Goal: Task Accomplishment & Management: Manage account settings

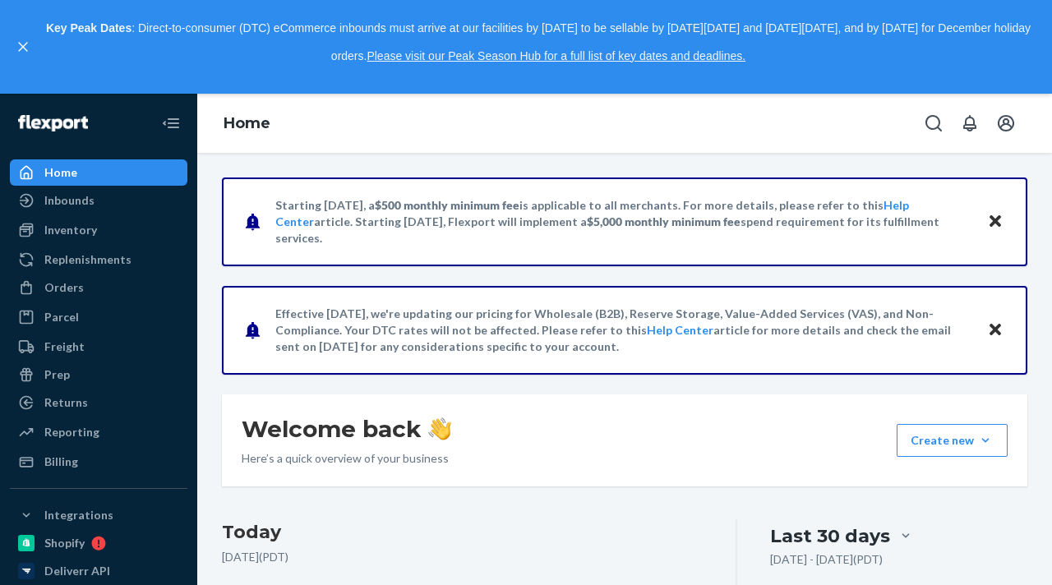
scroll to position [222, 0]
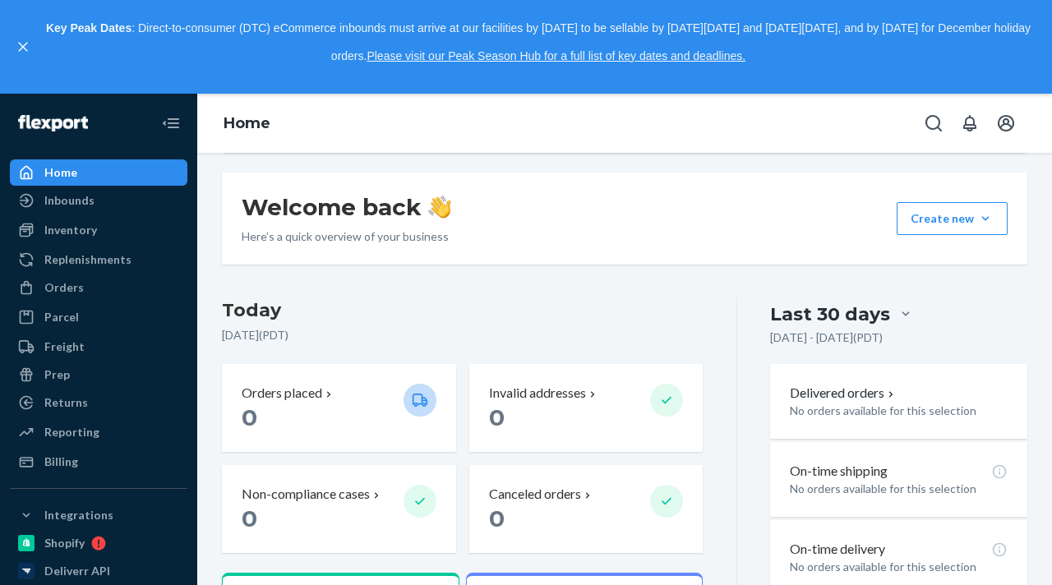
click at [25, 32] on div at bounding box center [27, 47] width 25 height 64
click at [24, 55] on div at bounding box center [27, 47] width 25 height 64
click at [25, 48] on icon "close," at bounding box center [23, 47] width 10 height 10
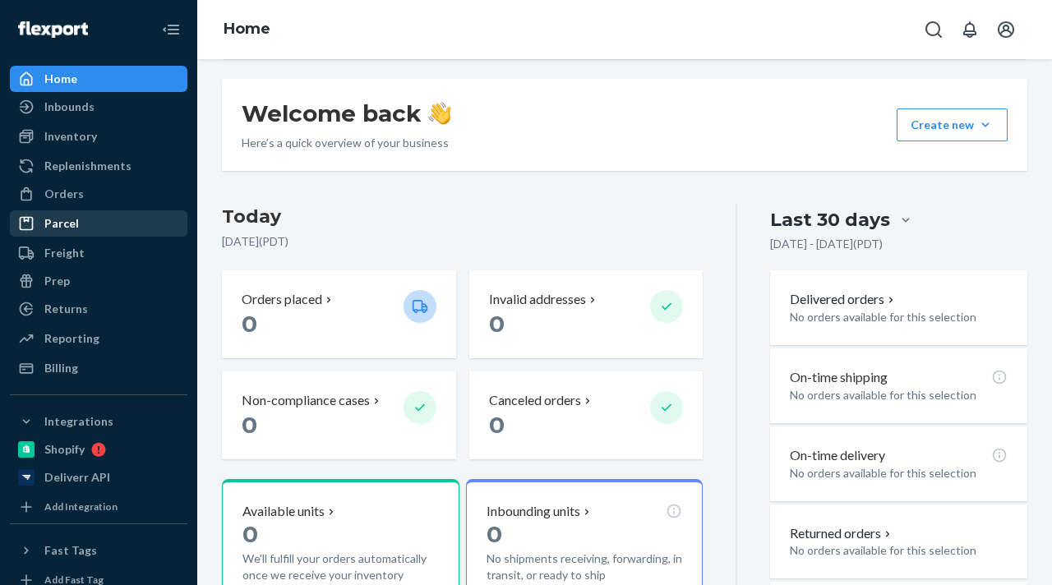
scroll to position [141, 0]
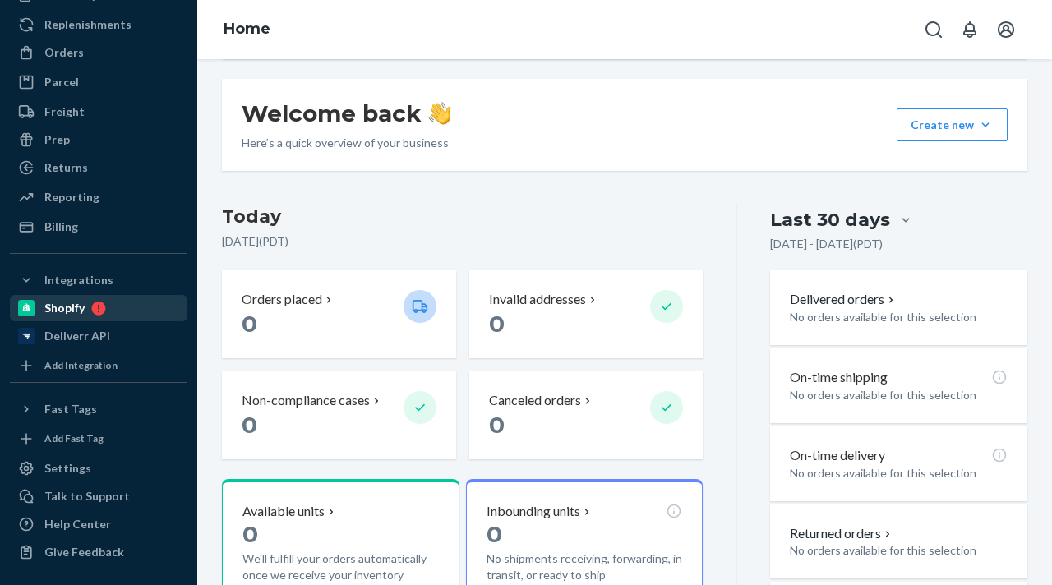
click at [92, 308] on icon at bounding box center [99, 309] width 14 height 14
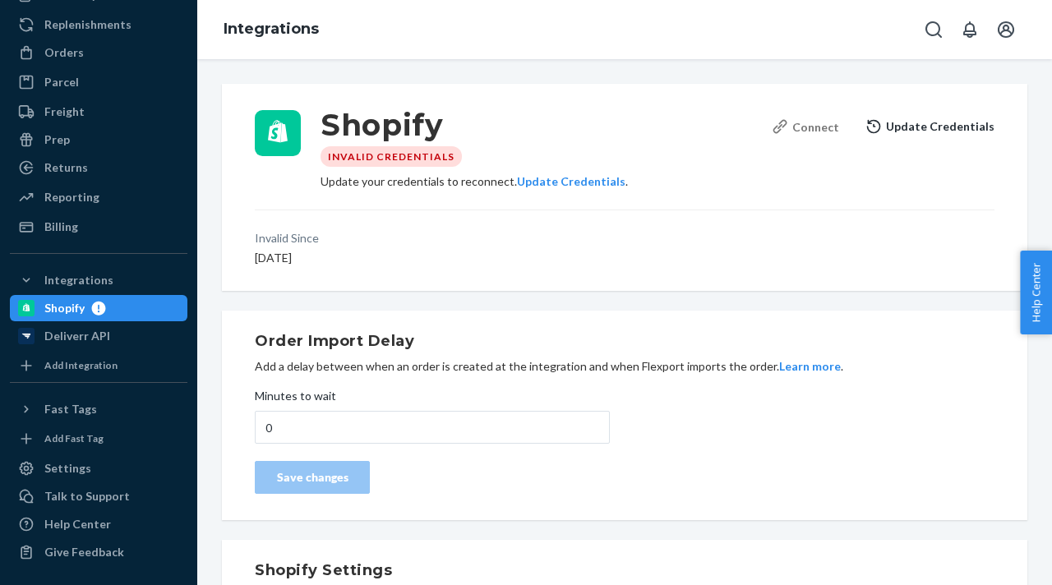
click at [817, 121] on div "Connect" at bounding box center [805, 126] width 67 height 17
click at [583, 178] on button "Update Credentials" at bounding box center [571, 181] width 108 height 16
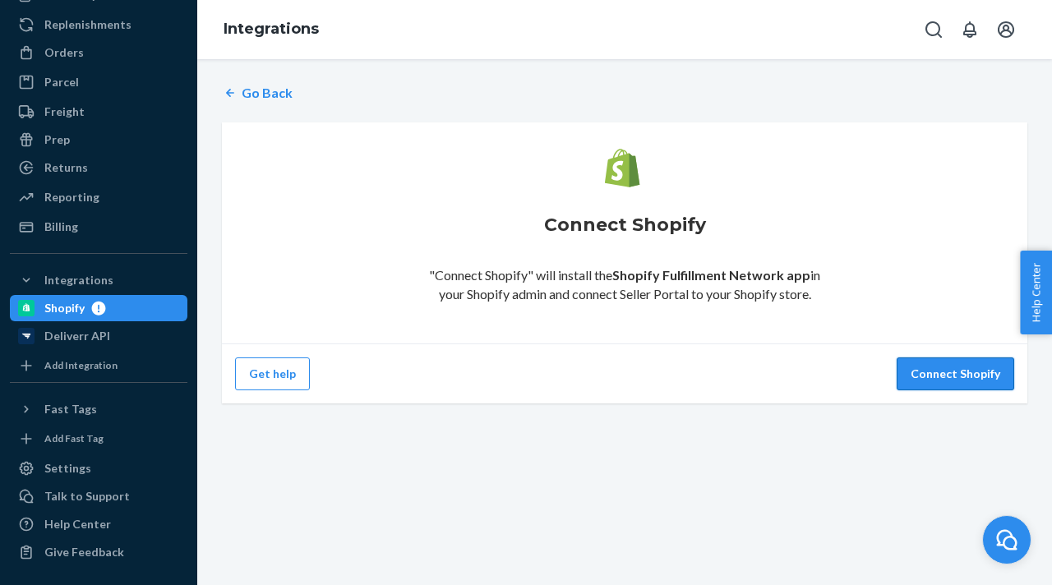
click at [947, 362] on button "Connect Shopify" at bounding box center [956, 373] width 118 height 33
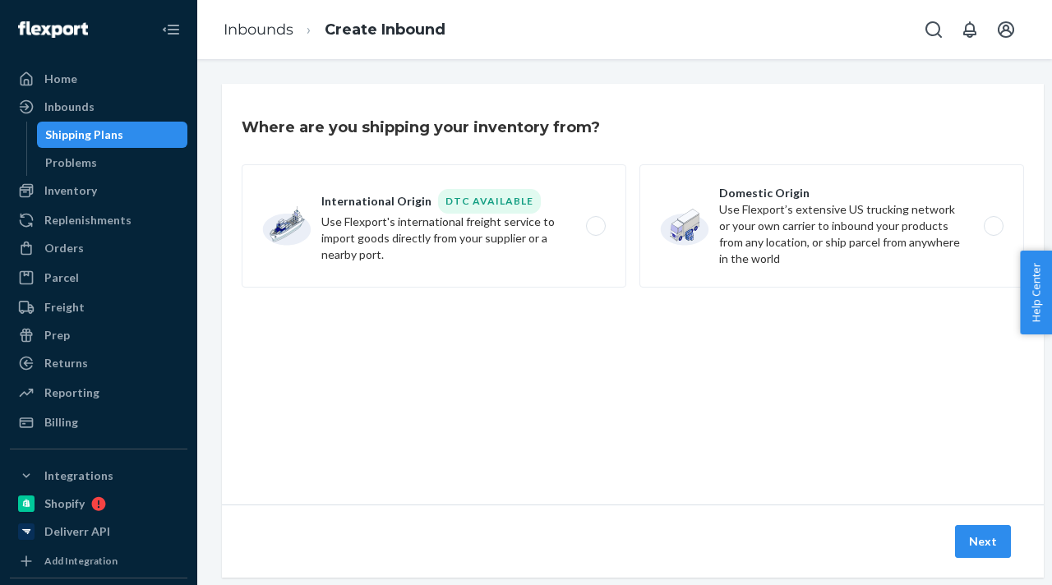
scroll to position [31, 0]
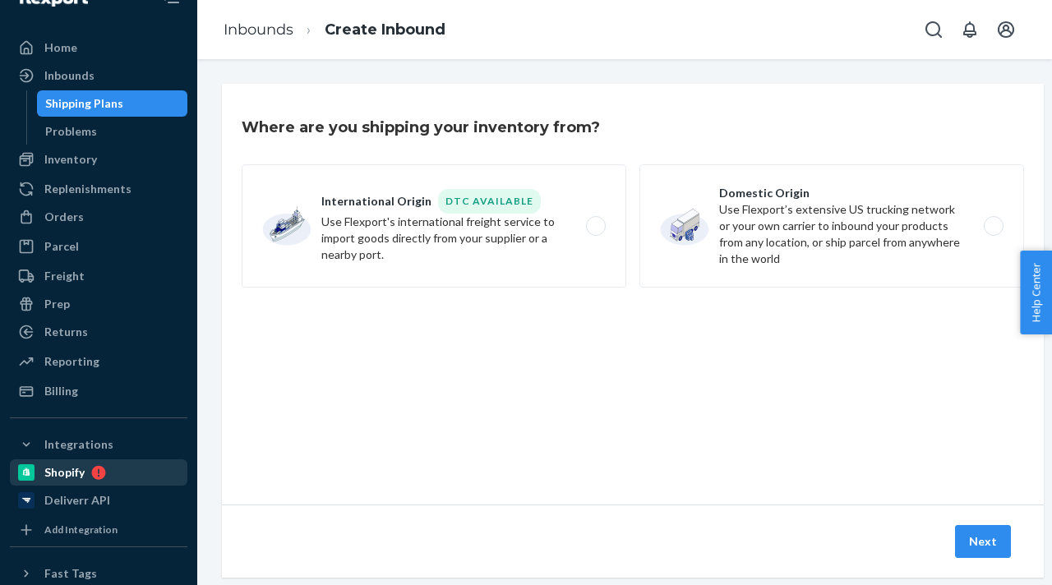
click at [117, 465] on div "Shopify" at bounding box center [99, 472] width 174 height 23
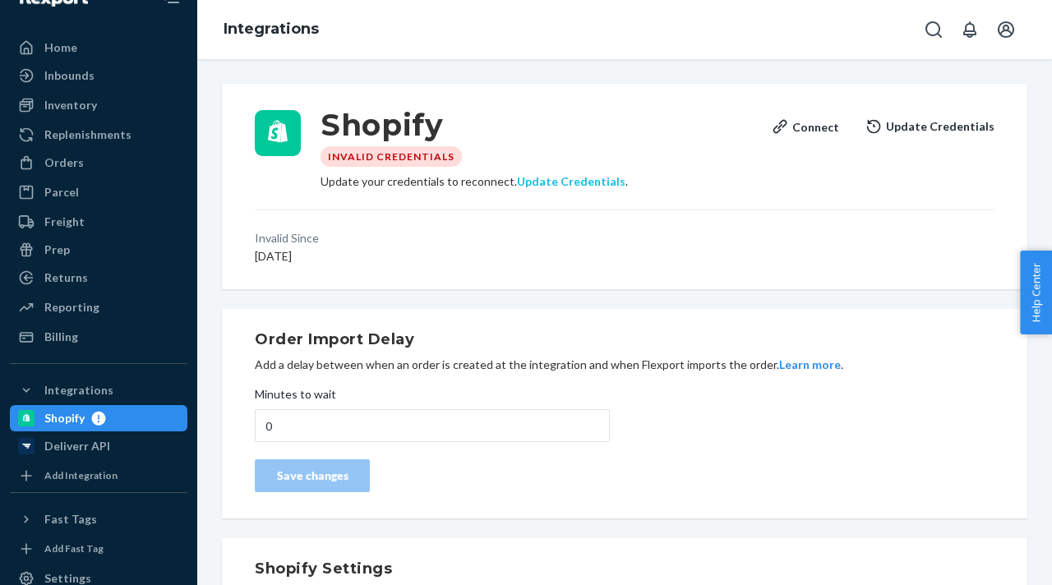
click at [547, 178] on button "Update Credentials" at bounding box center [571, 181] width 108 height 16
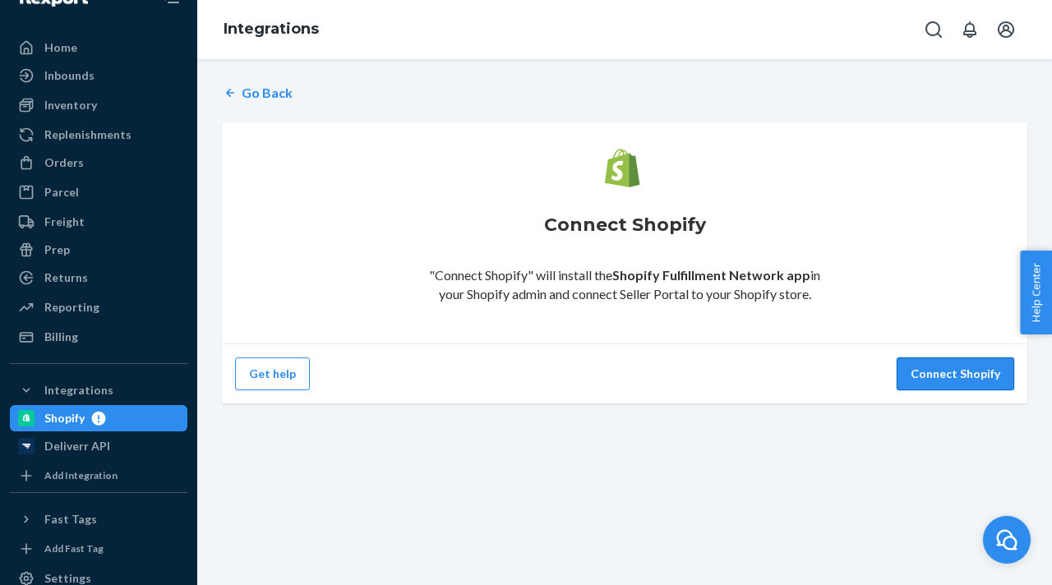
click at [936, 366] on button "Connect Shopify" at bounding box center [956, 373] width 118 height 33
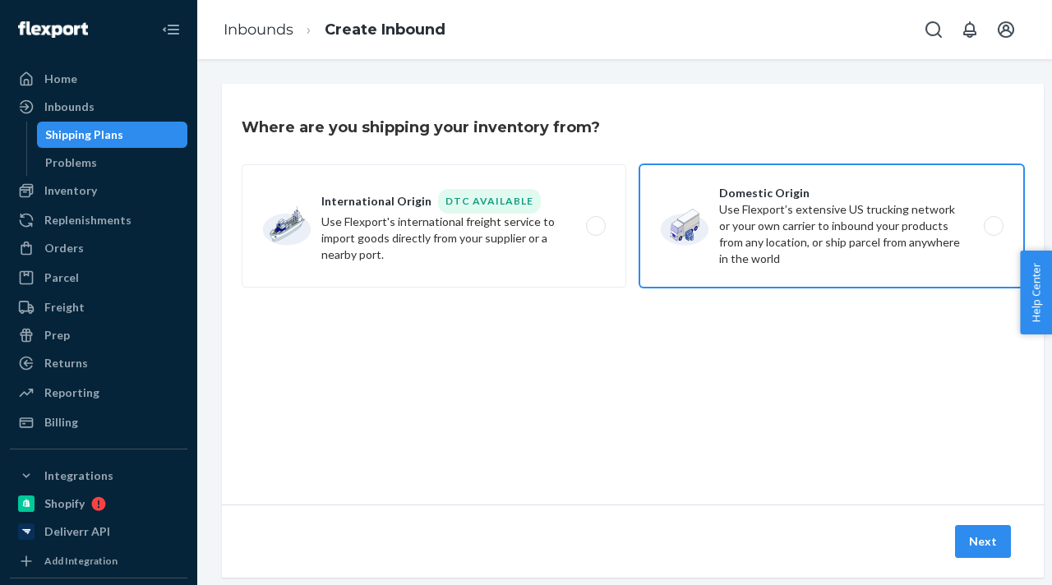
click at [747, 207] on label "Domestic Origin Use Flexport’s extensive US trucking network or your own carrie…" at bounding box center [831, 225] width 385 height 123
click at [993, 221] on input "Domestic Origin Use Flexport’s extensive US trucking network or your own carrie…" at bounding box center [998, 226] width 11 height 11
radio input "true"
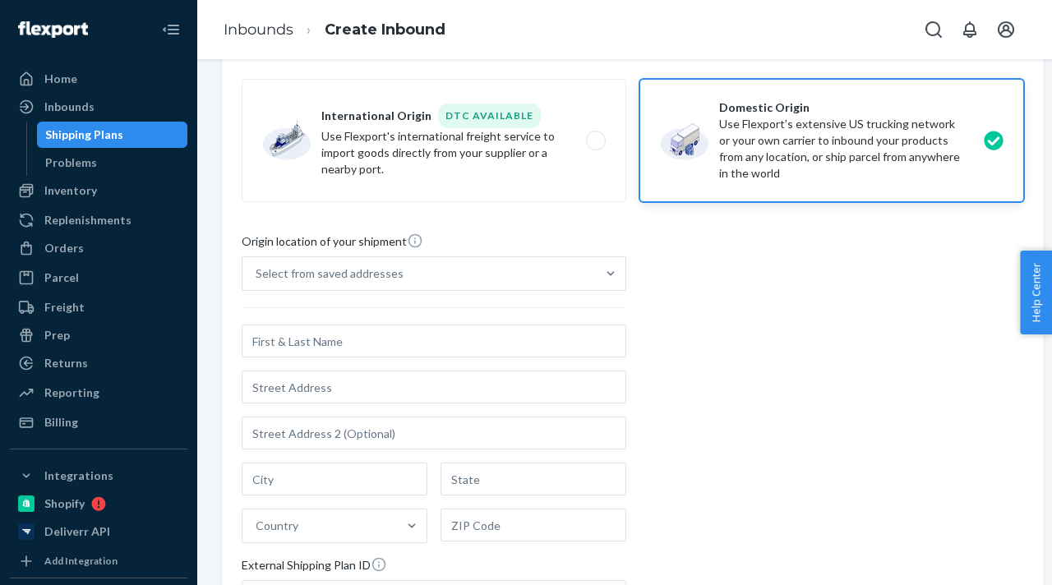
scroll to position [99, 0]
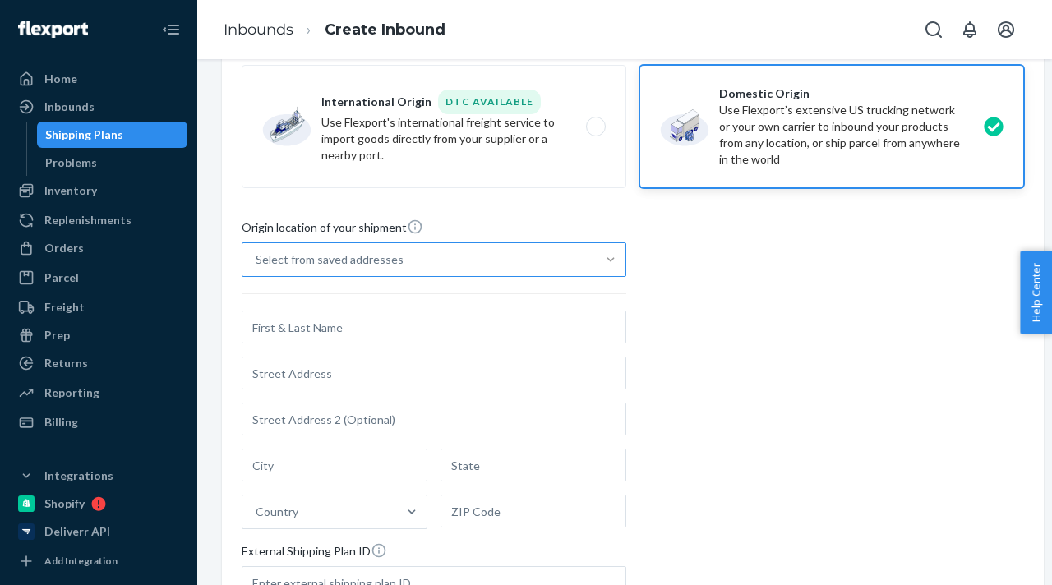
click at [600, 262] on div at bounding box center [611, 259] width 30 height 16
click at [257, 262] on input "Select from saved addresses" at bounding box center [257, 259] width 2 height 16
click at [695, 280] on div "Origin location of your shipment 0 results available. Use Up and Down to choose…" at bounding box center [633, 443] width 782 height 448
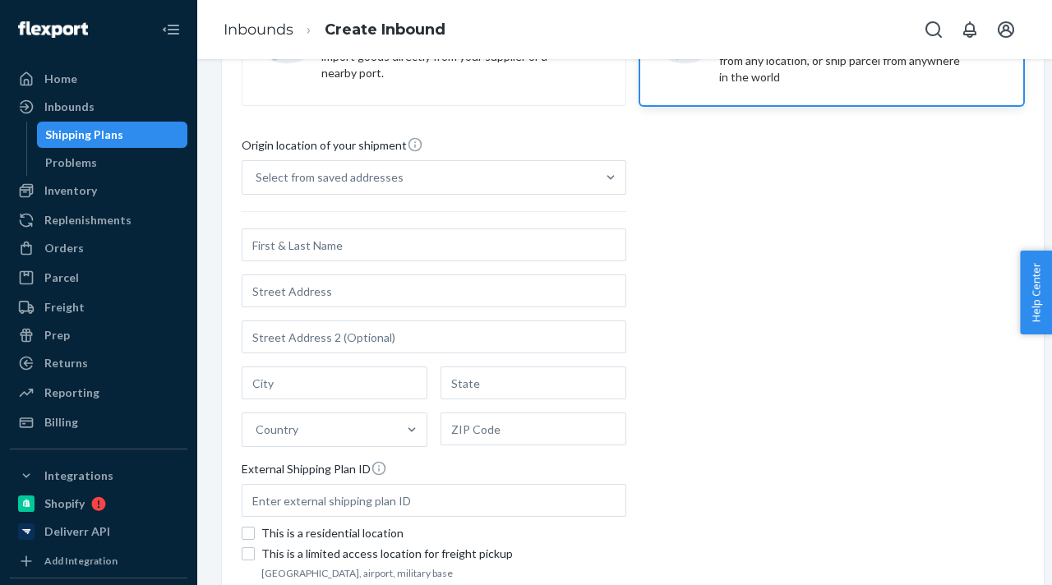
scroll to position [85, 0]
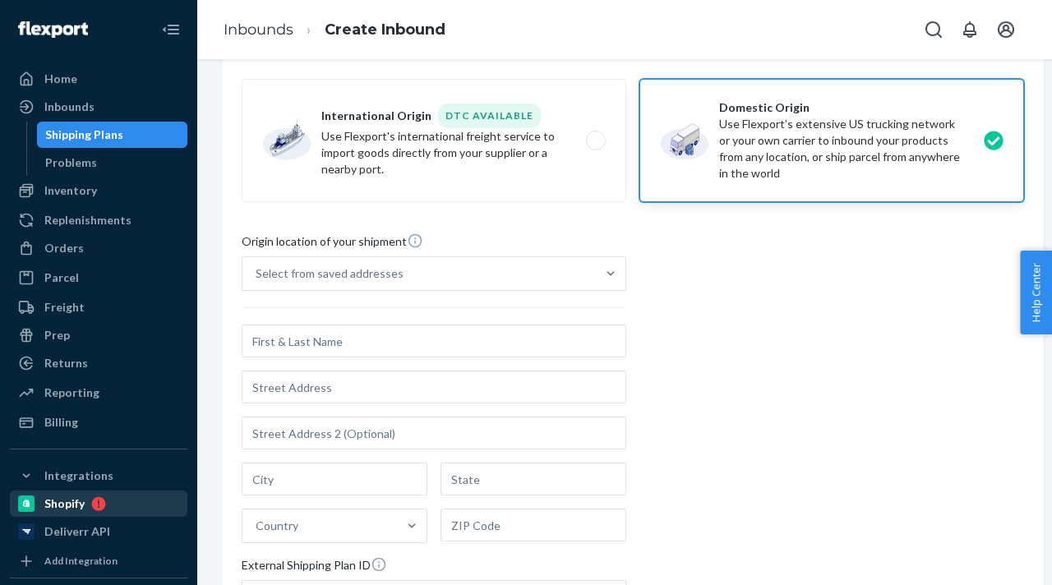
click at [104, 492] on div "Shopify" at bounding box center [99, 503] width 174 height 23
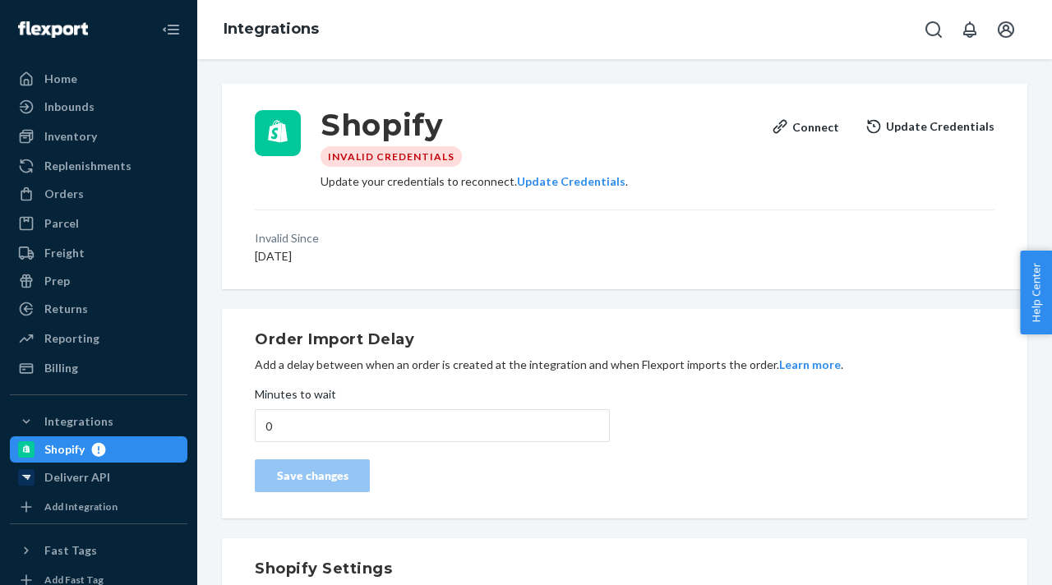
click at [908, 128] on button "Update Credentials" at bounding box center [929, 126] width 129 height 33
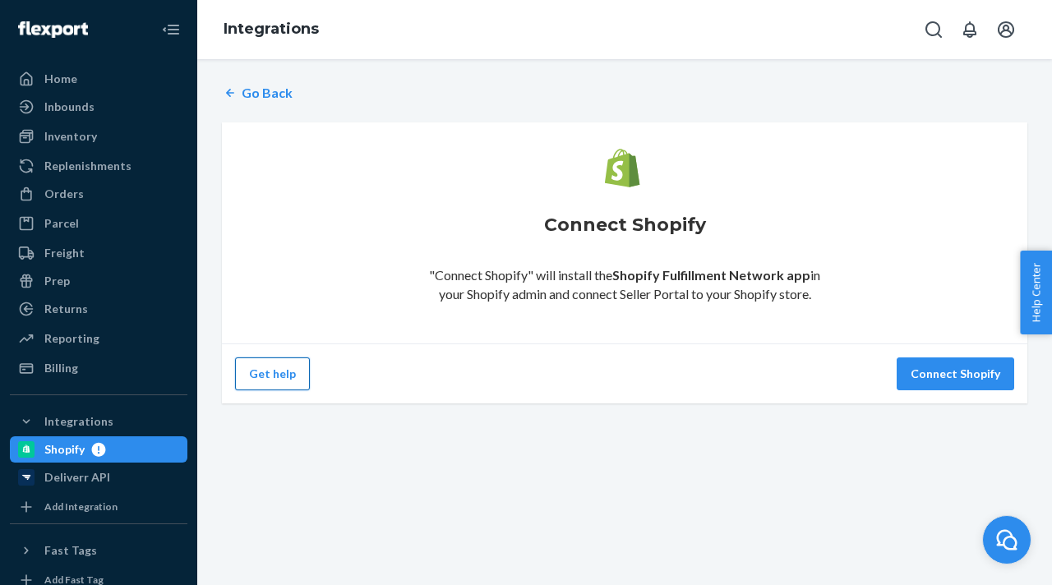
click at [255, 381] on button "Get help" at bounding box center [272, 373] width 75 height 33
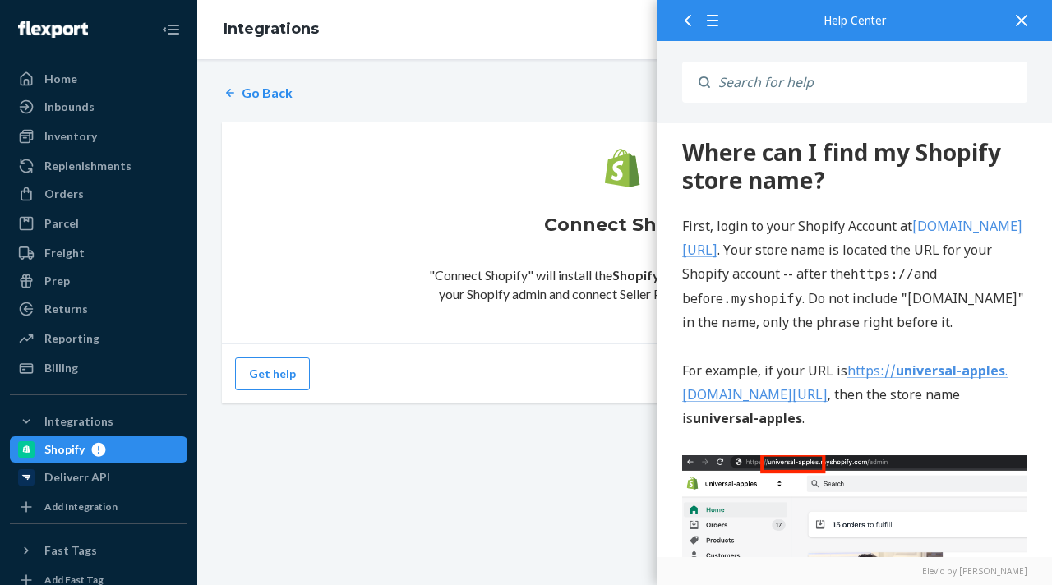
scroll to position [330, 0]
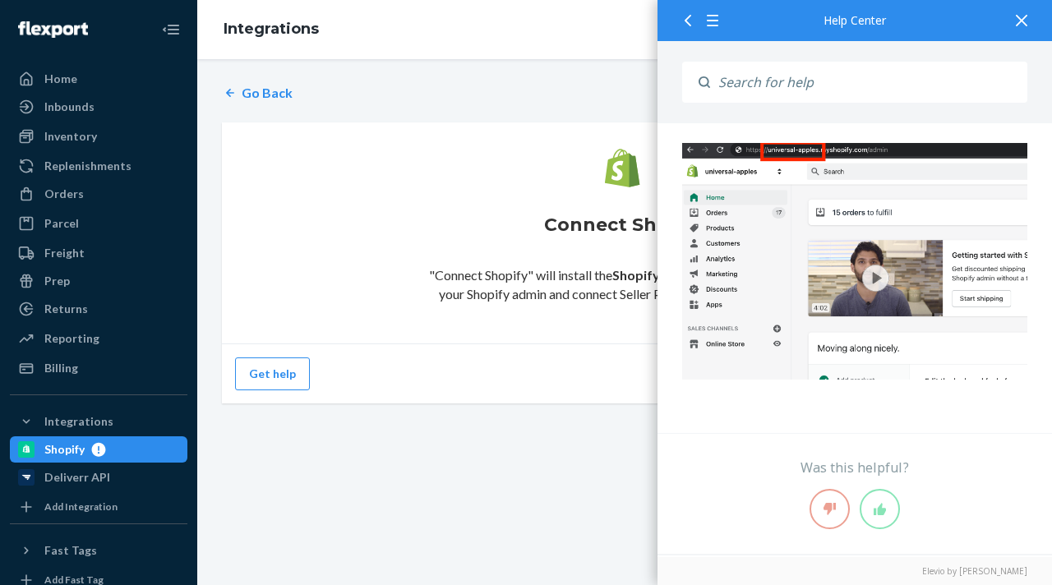
click at [1023, 15] on icon at bounding box center [1022, 21] width 12 height 12
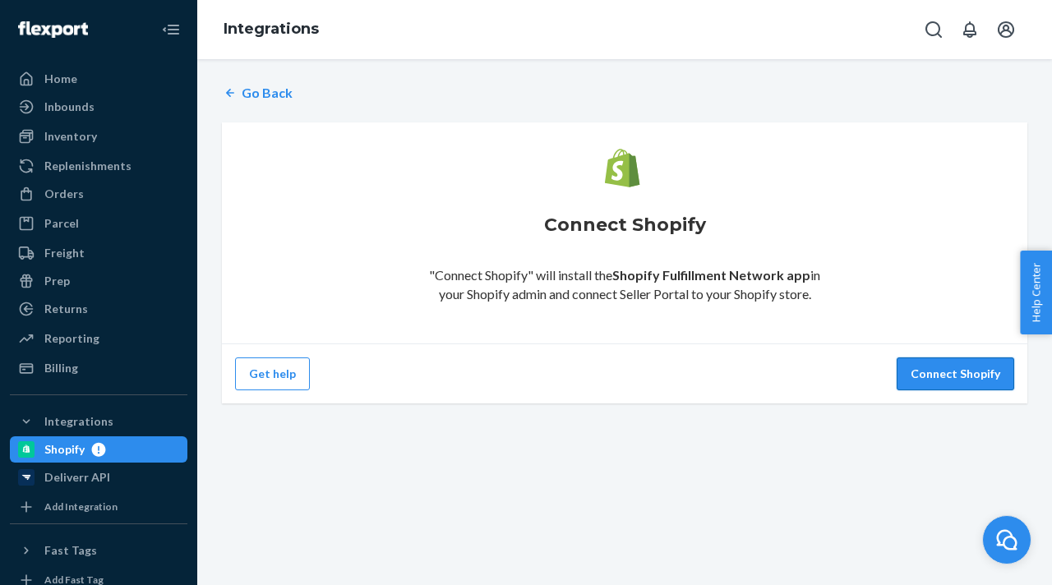
click at [967, 369] on button "Connect Shopify" at bounding box center [956, 373] width 118 height 33
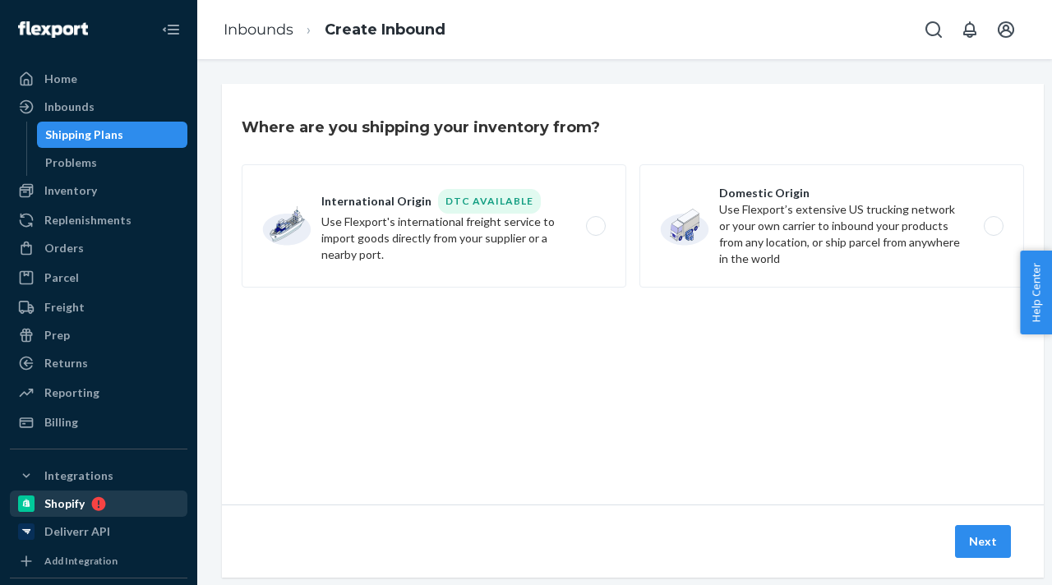
click at [119, 501] on div "Shopify" at bounding box center [99, 503] width 174 height 23
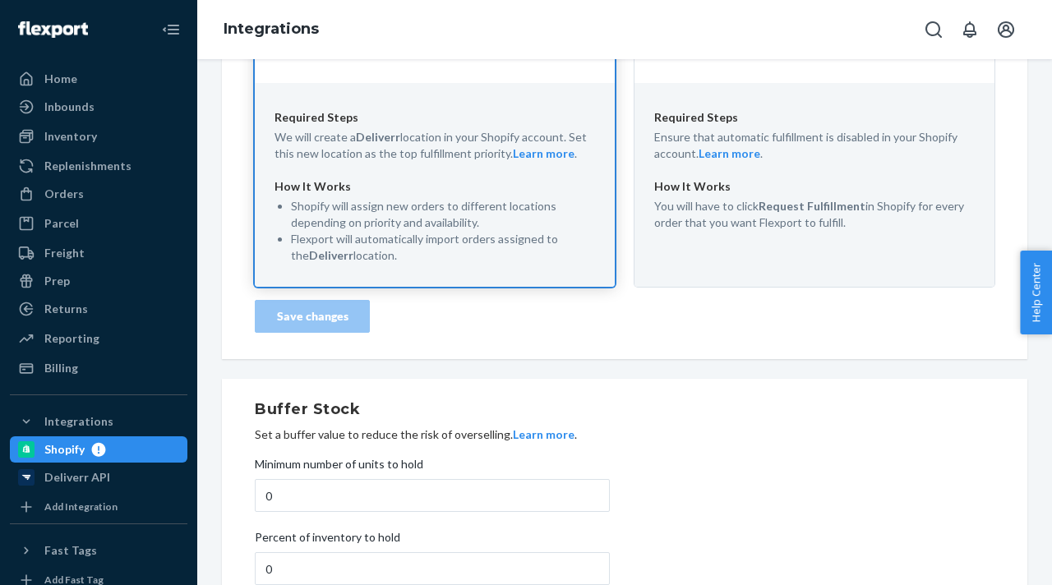
scroll to position [384, 0]
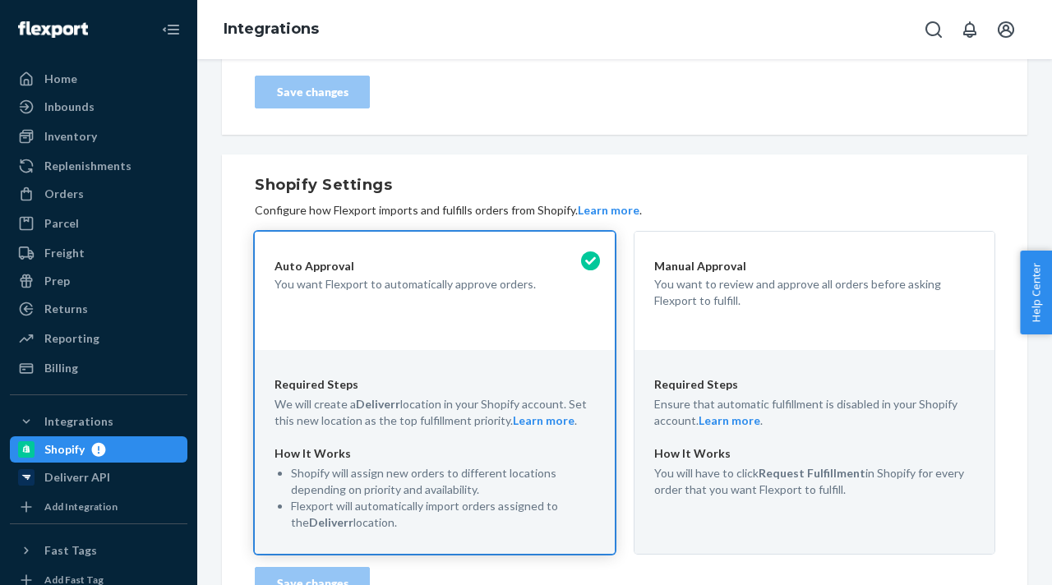
click at [486, 306] on div "Auto Approval You want Flexport to automatically approve orders." at bounding box center [435, 291] width 360 height 118
click at [745, 325] on div "Manual Approval You want to review and approve all orders before asking Flexpor…" at bounding box center [814, 291] width 360 height 118
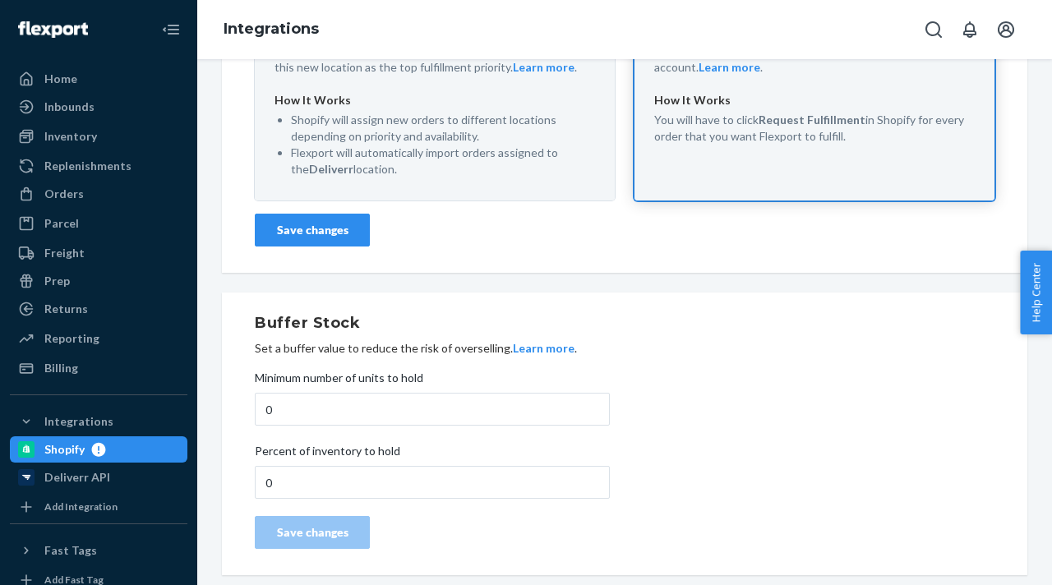
scroll to position [303, 0]
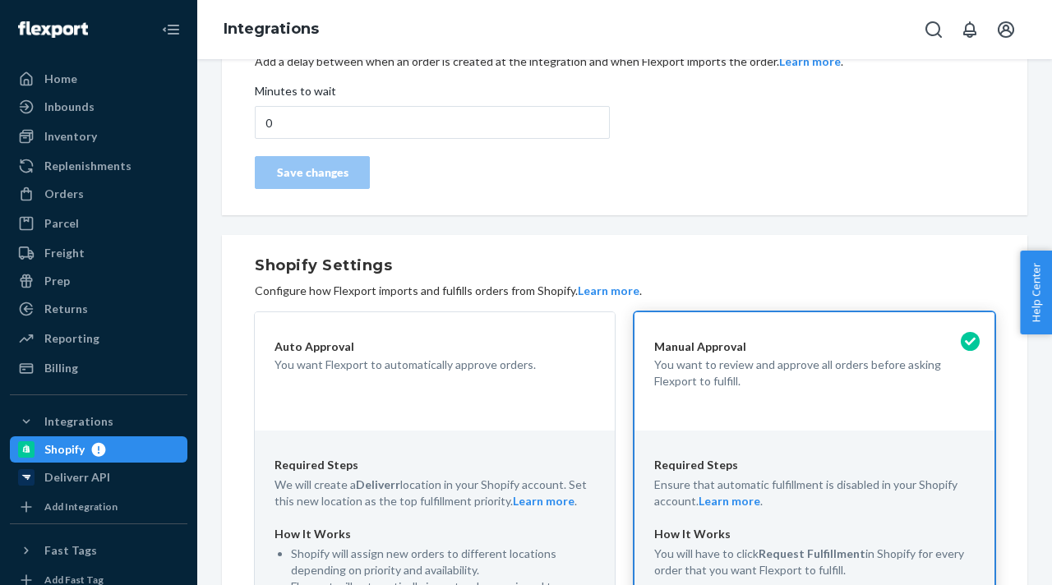
click at [480, 316] on div "Auto Approval You want Flexport to automatically approve orders." at bounding box center [435, 371] width 360 height 118
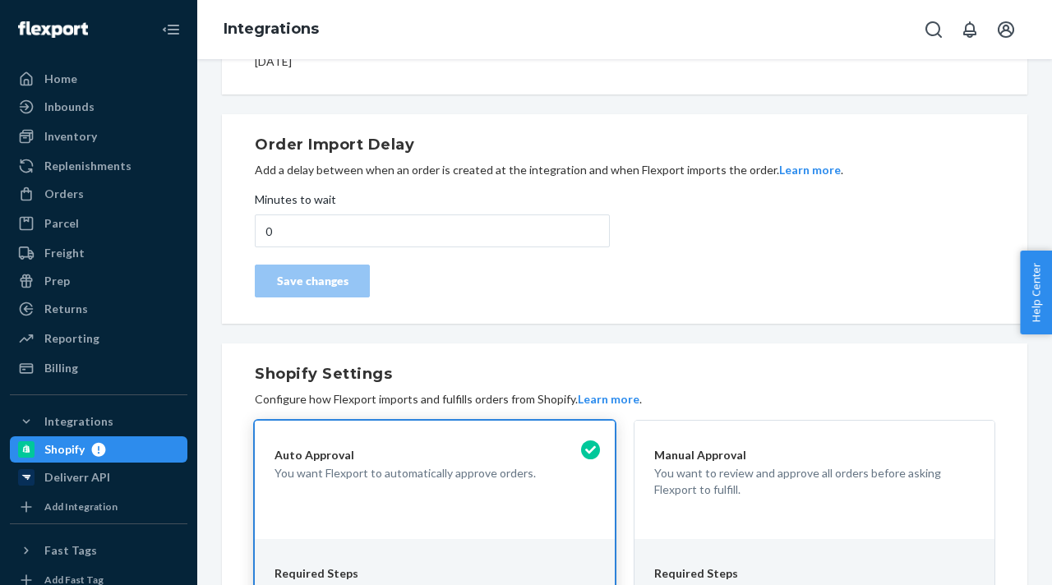
scroll to position [516, 0]
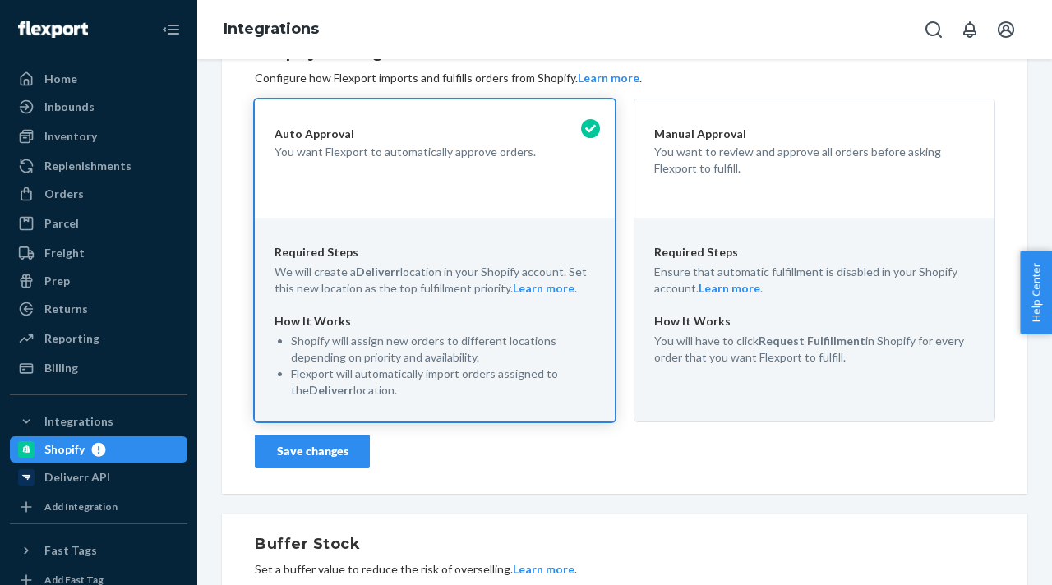
click at [669, 214] on div "Manual Approval You want to review and approve all orders before asking Flexpor…" at bounding box center [814, 158] width 360 height 118
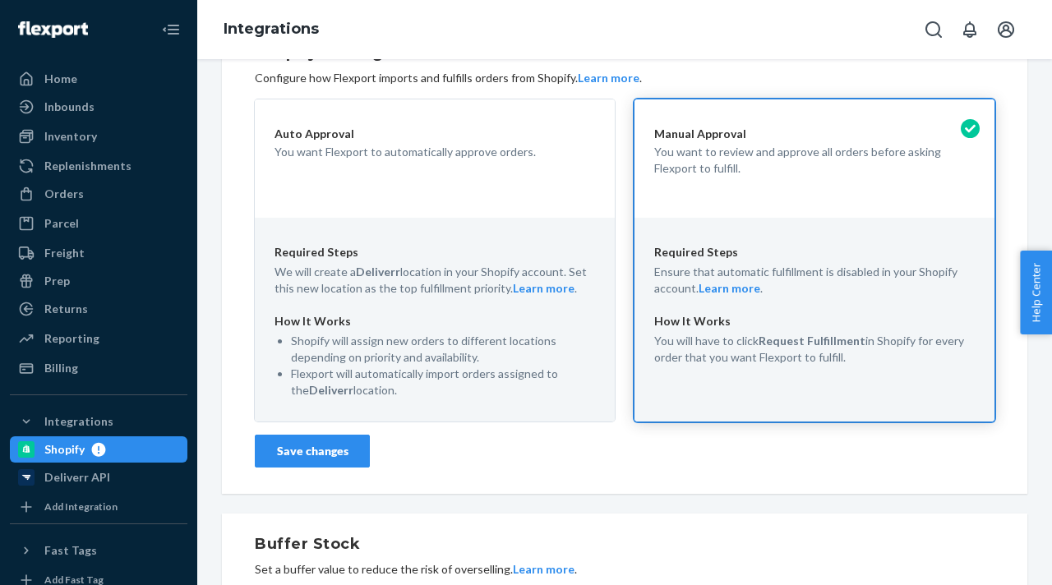
click at [579, 185] on div "Auto Approval You want Flexport to automatically approve orders." at bounding box center [435, 158] width 360 height 118
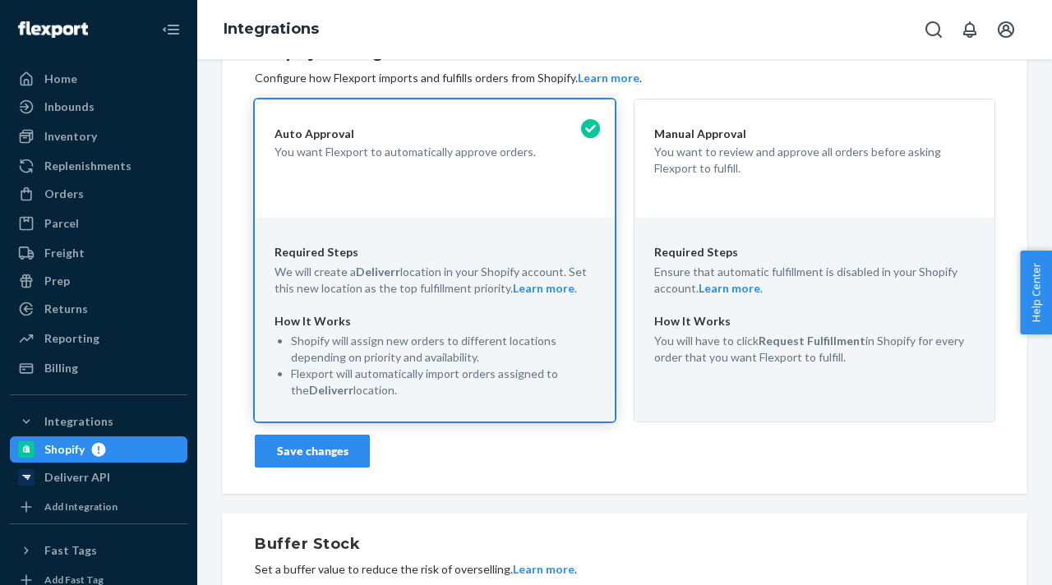
click at [367, 458] on button "Save changes" at bounding box center [312, 451] width 115 height 33
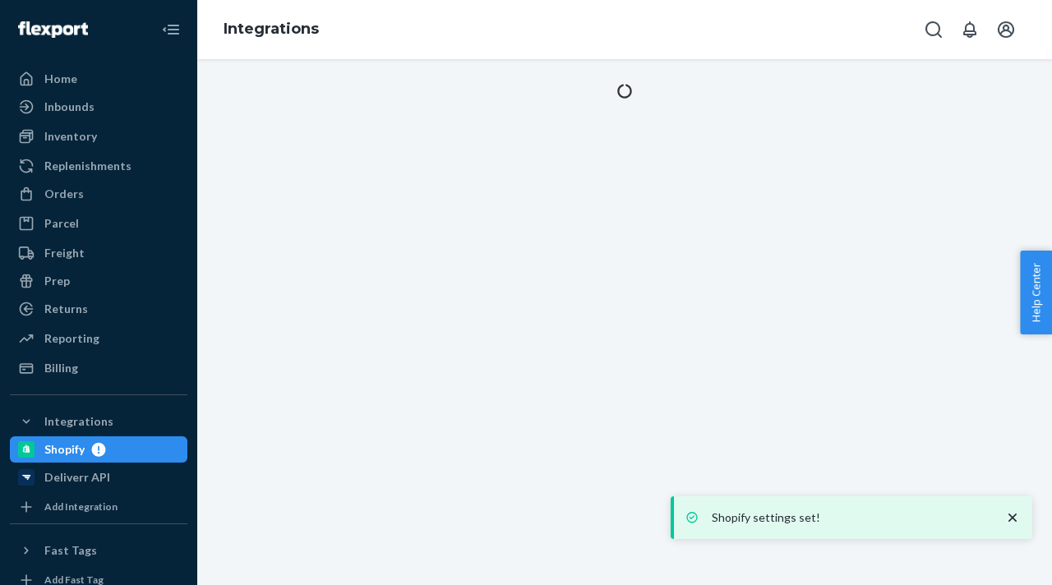
scroll to position [0, 0]
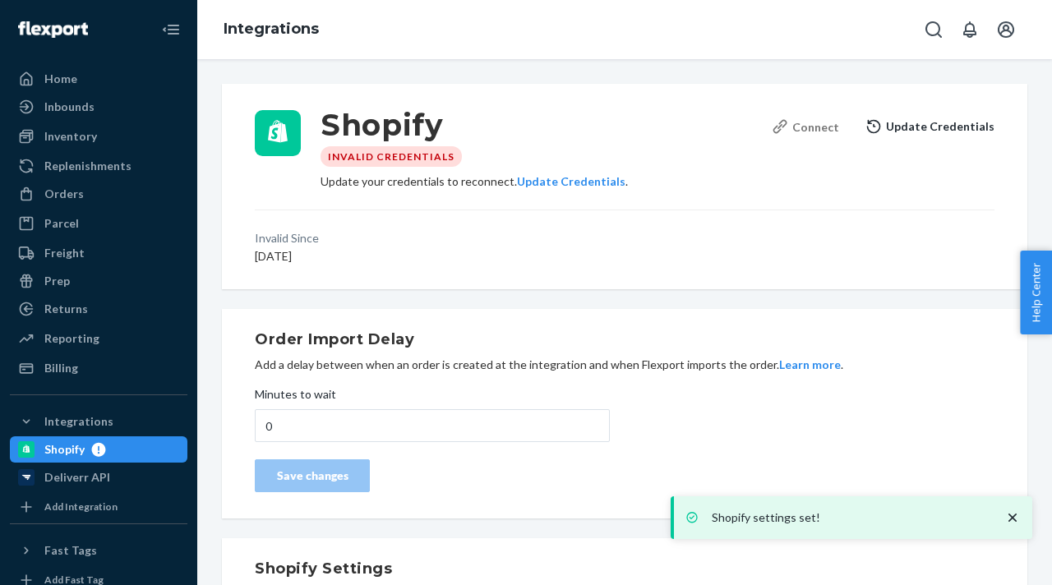
click at [839, 126] on div "Connect" at bounding box center [805, 126] width 67 height 17
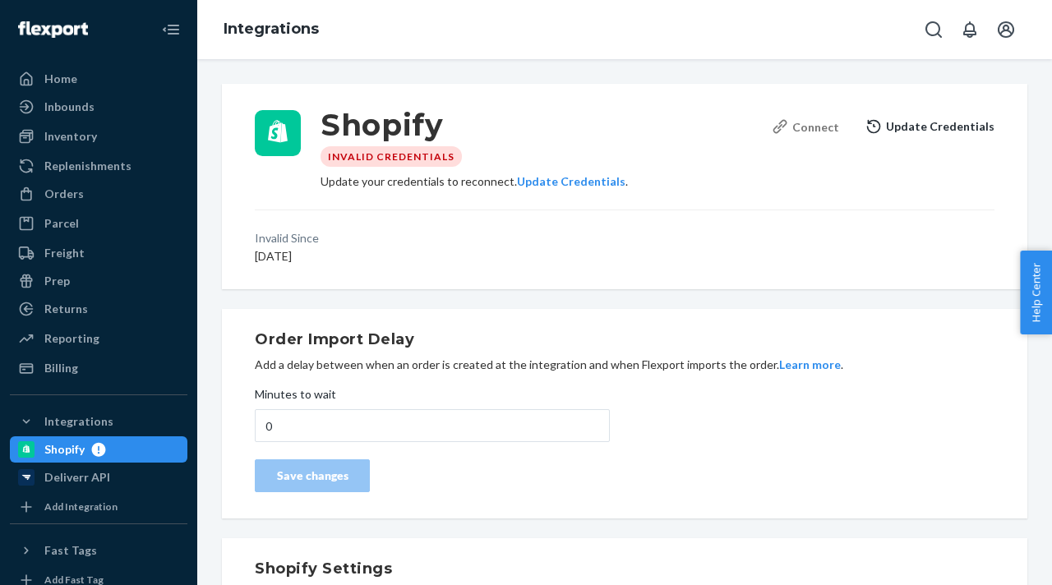
click at [836, 139] on button "Connect" at bounding box center [805, 126] width 67 height 33
click at [1036, 298] on span "Help Center" at bounding box center [1036, 293] width 32 height 84
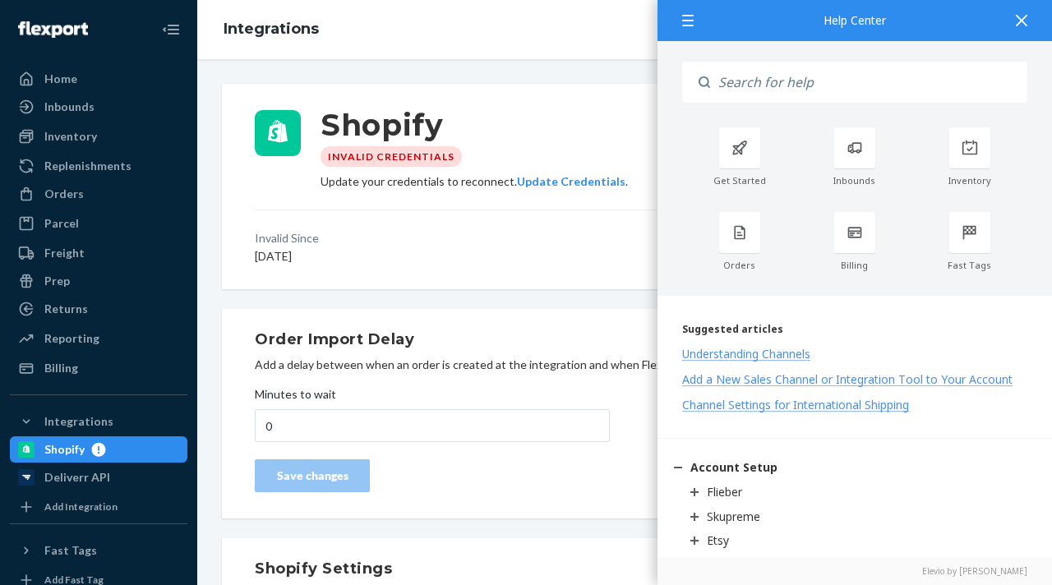
click at [1027, 24] on div at bounding box center [1021, 20] width 36 height 40
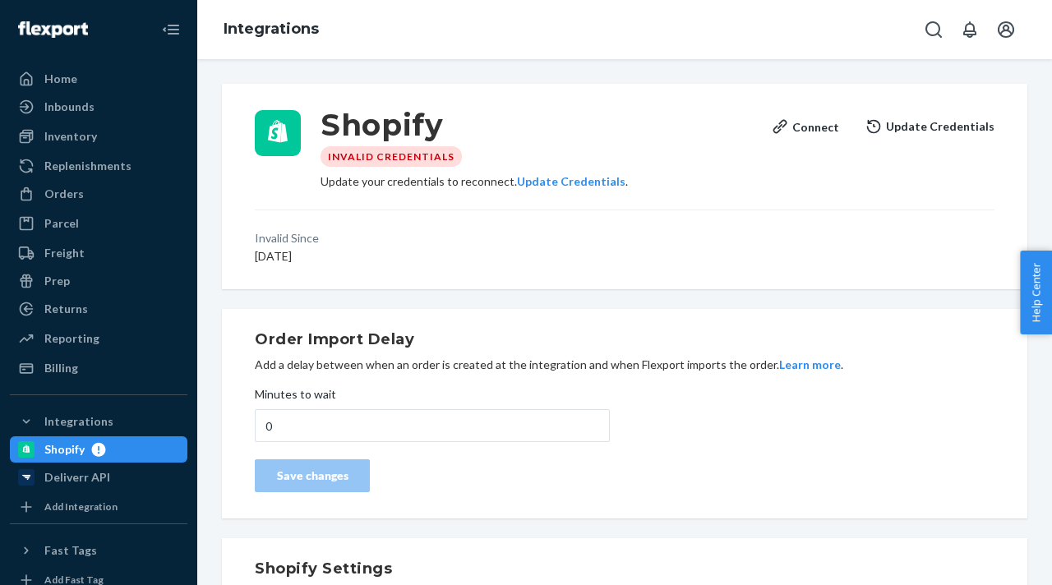
click at [949, 127] on button "Update Credentials" at bounding box center [929, 126] width 129 height 33
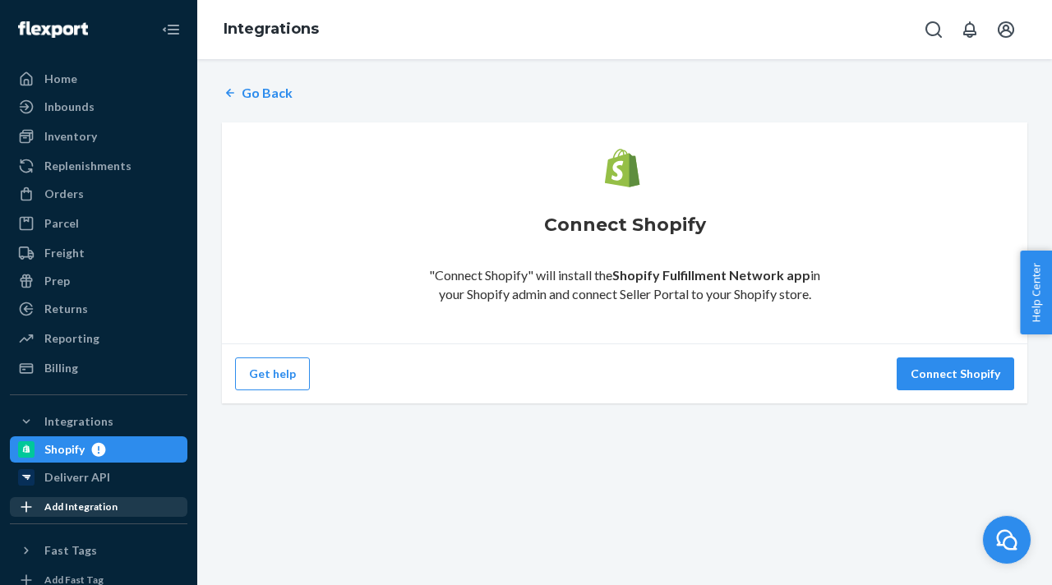
click at [76, 503] on div "Add Integration" at bounding box center [80, 507] width 73 height 14
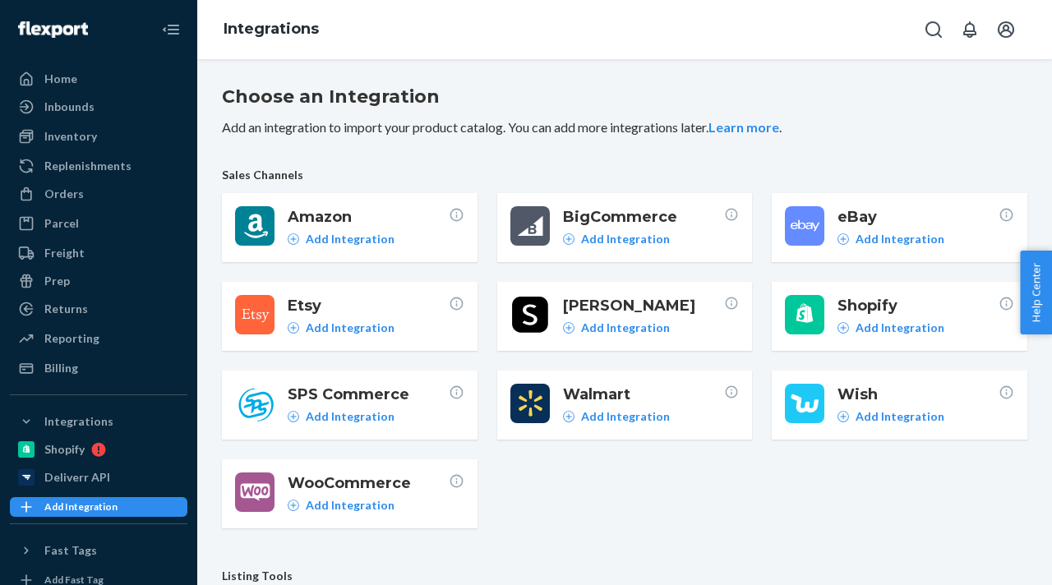
scroll to position [8, 0]
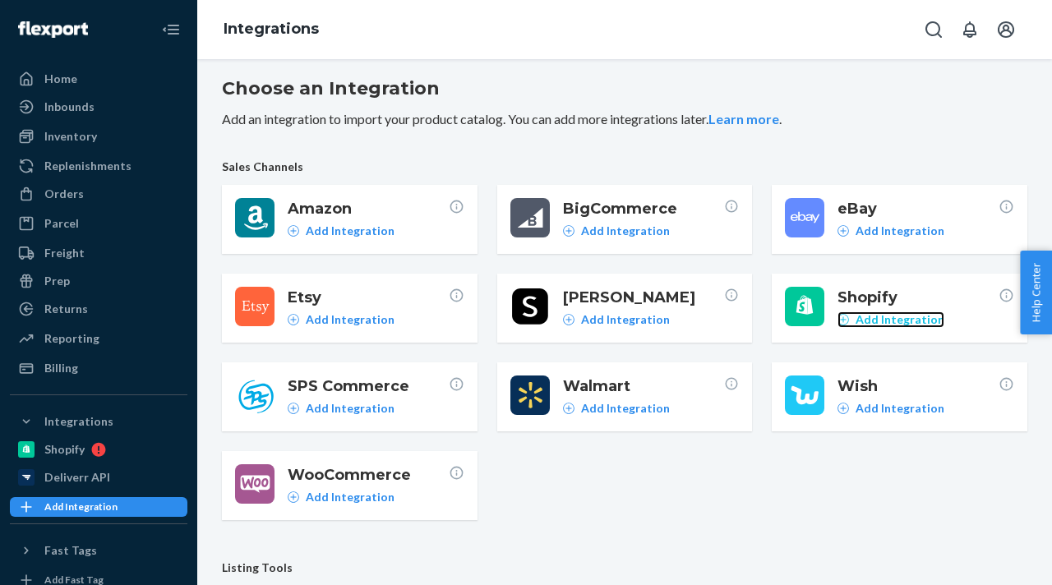
click at [875, 320] on p "Add Integration" at bounding box center [900, 319] width 89 height 16
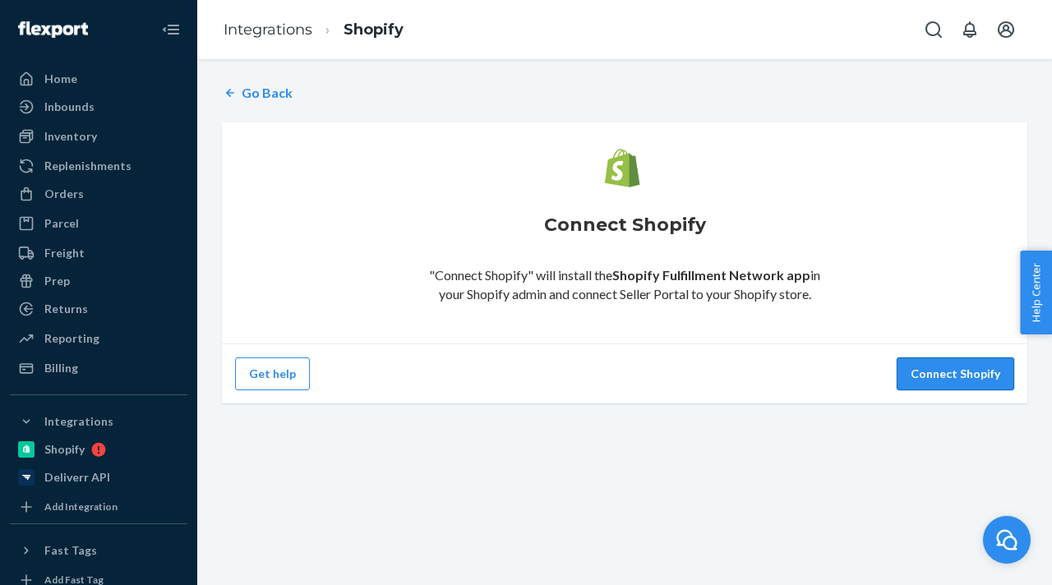
click at [904, 386] on button "Connect Shopify" at bounding box center [956, 373] width 118 height 33
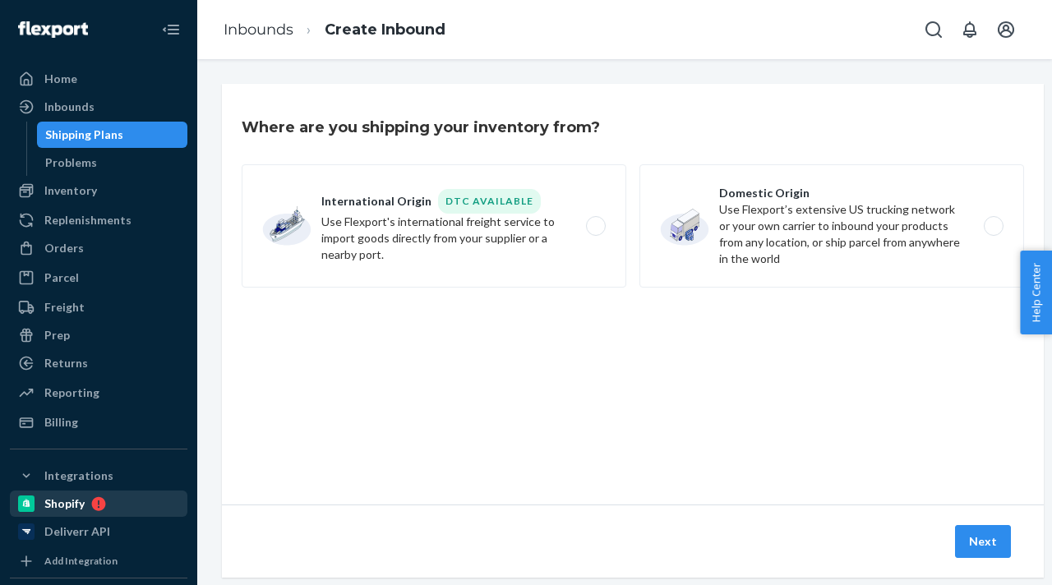
click at [66, 509] on div "Shopify" at bounding box center [64, 504] width 40 height 16
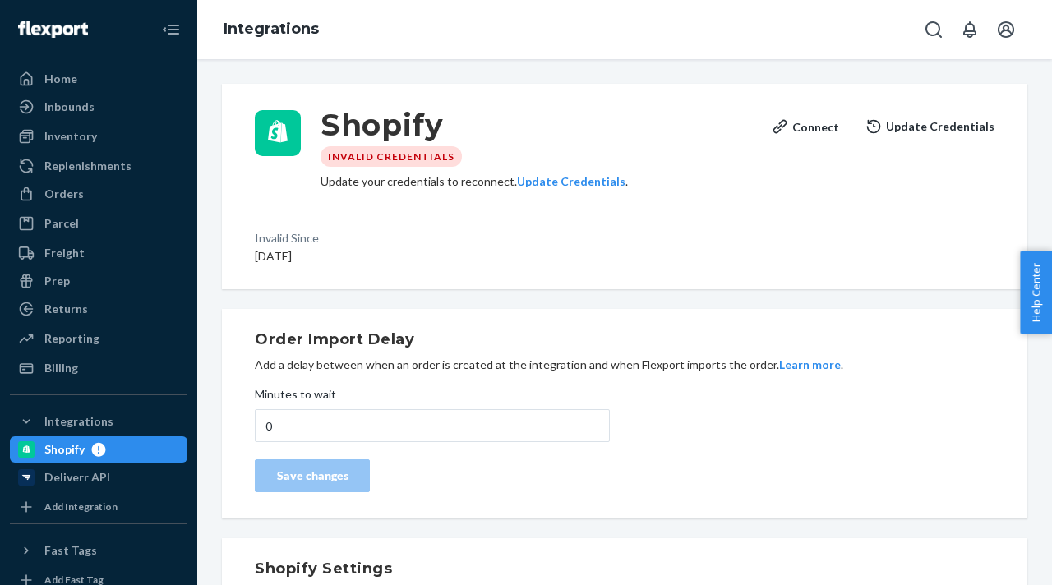
click at [469, 174] on div "Update your credentials to reconnect. Update Credentials ." at bounding box center [540, 181] width 438 height 16
click at [448, 155] on div "Invalid Credentials" at bounding box center [391, 156] width 141 height 21
click at [108, 84] on div "Home" at bounding box center [99, 78] width 174 height 23
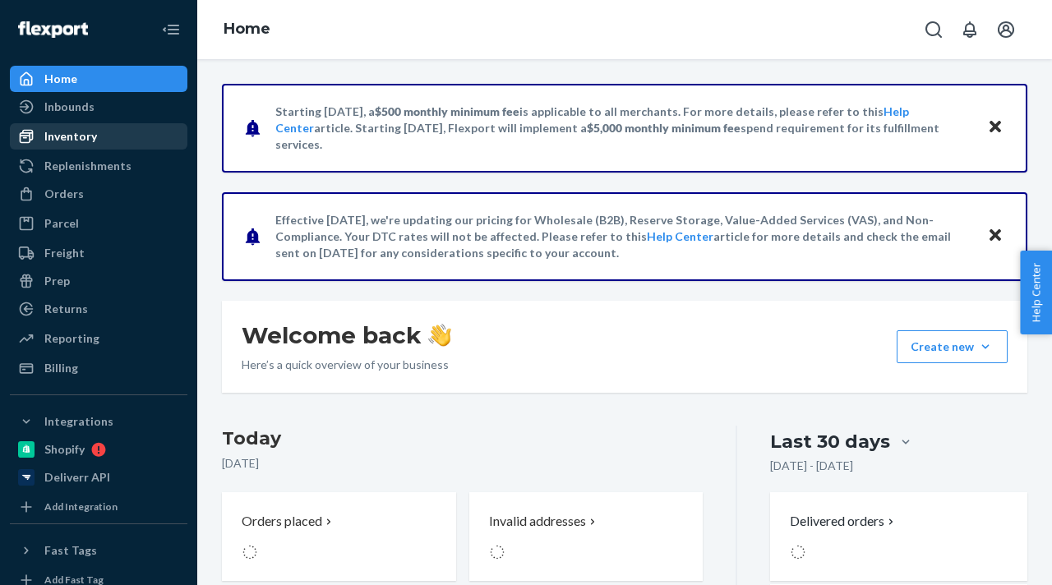
click at [103, 134] on div "Inventory" at bounding box center [99, 136] width 174 height 23
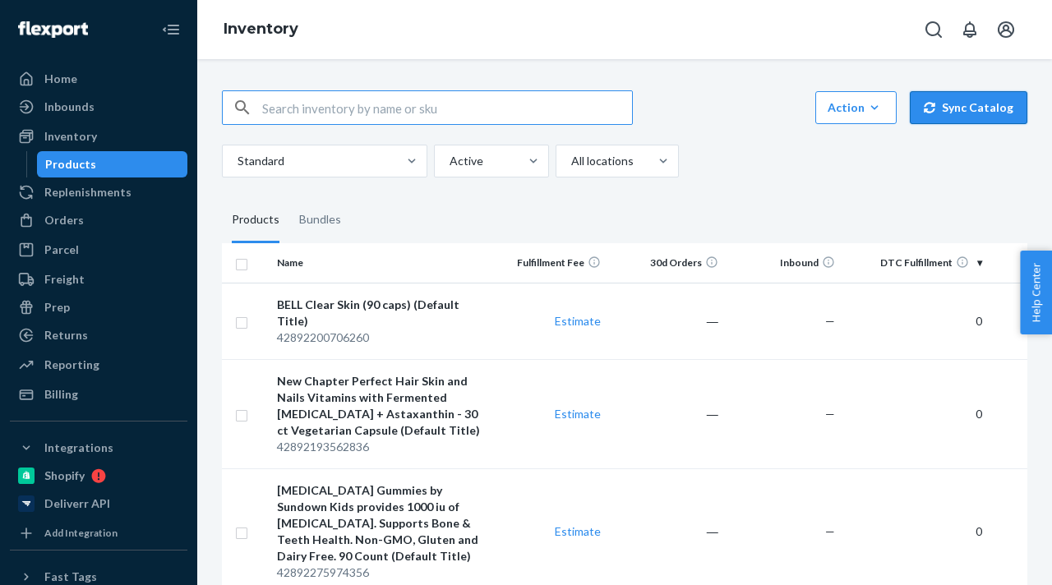
click at [956, 109] on button "Sync Catalog" at bounding box center [969, 107] width 118 height 33
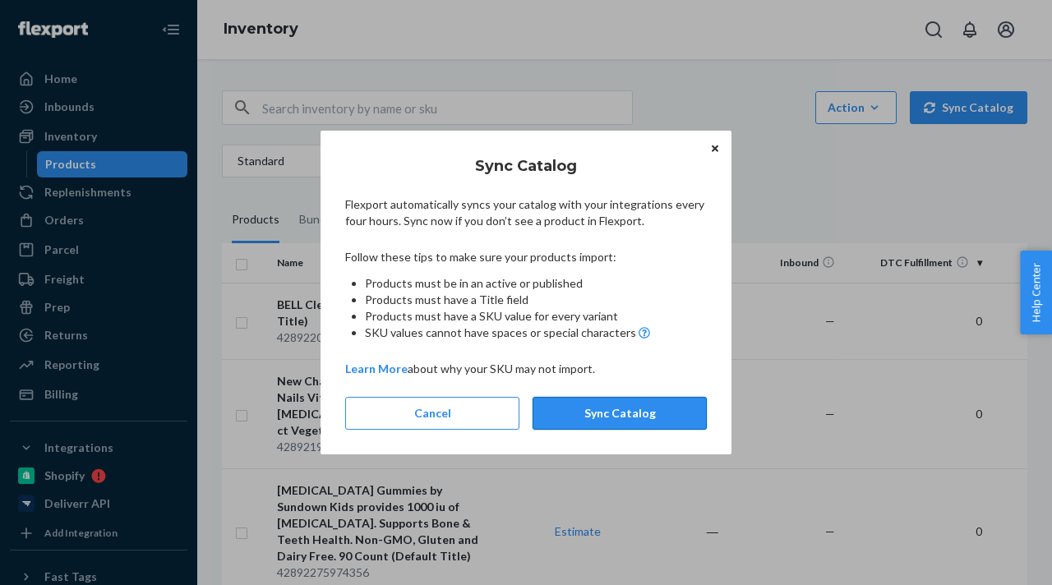
click at [671, 419] on button "Sync Catalog" at bounding box center [620, 413] width 174 height 33
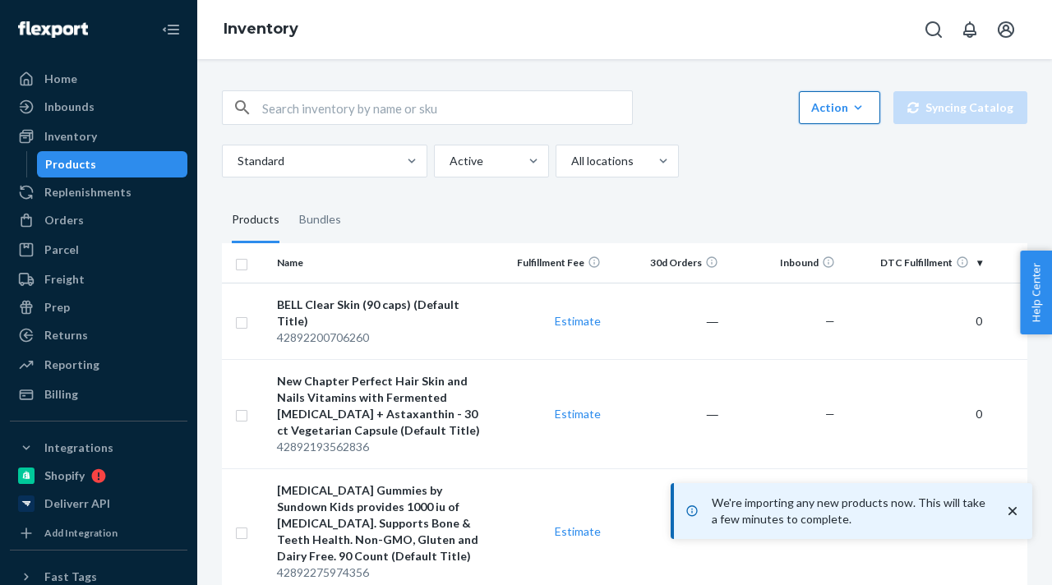
click at [846, 107] on div "Action" at bounding box center [839, 107] width 57 height 16
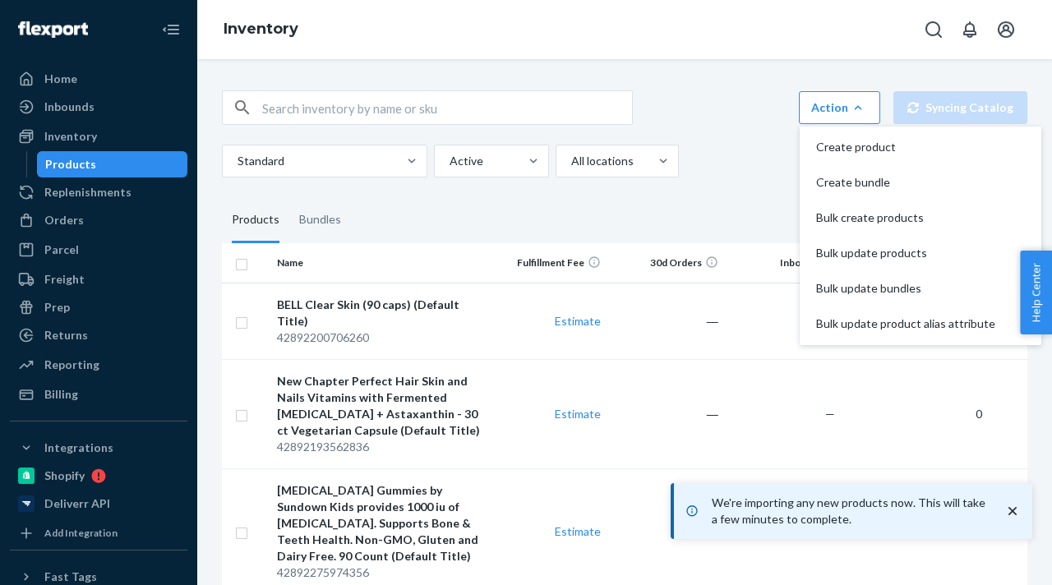
click at [728, 136] on div "Action Create product Create bundle Bulk create products Bulk update products B…" at bounding box center [624, 133] width 805 height 87
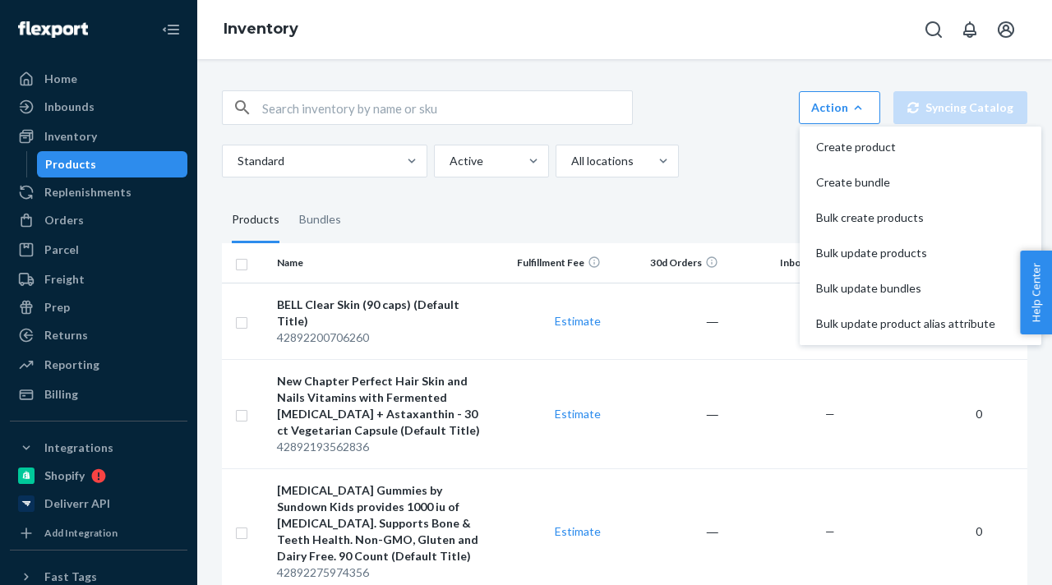
click at [727, 136] on div "Action Create product Create bundle Bulk create products Bulk update products B…" at bounding box center [624, 133] width 805 height 87
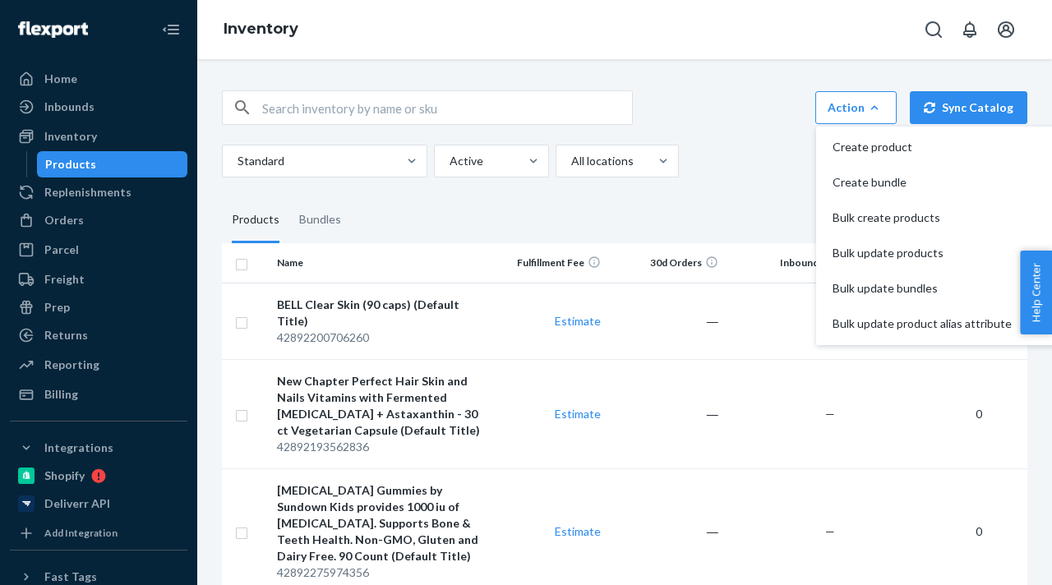
click at [731, 202] on fieldset "Products Bundles" at bounding box center [624, 220] width 805 height 46
click at [748, 216] on fieldset "Products Bundles" at bounding box center [624, 220] width 805 height 46
click at [90, 469] on icon at bounding box center [95, 475] width 21 height 15
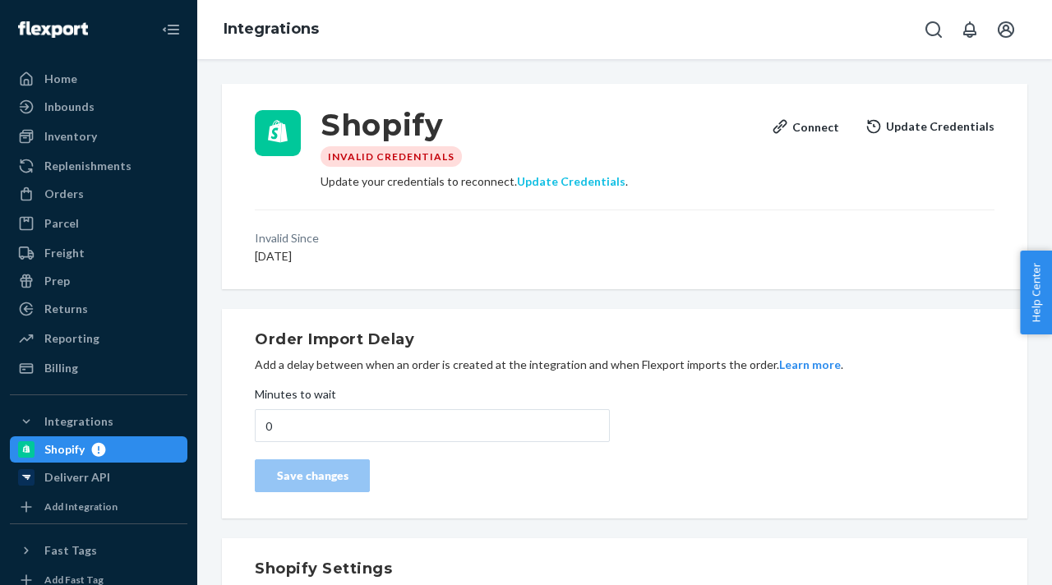
click at [543, 178] on button "Update Credentials" at bounding box center [571, 181] width 108 height 16
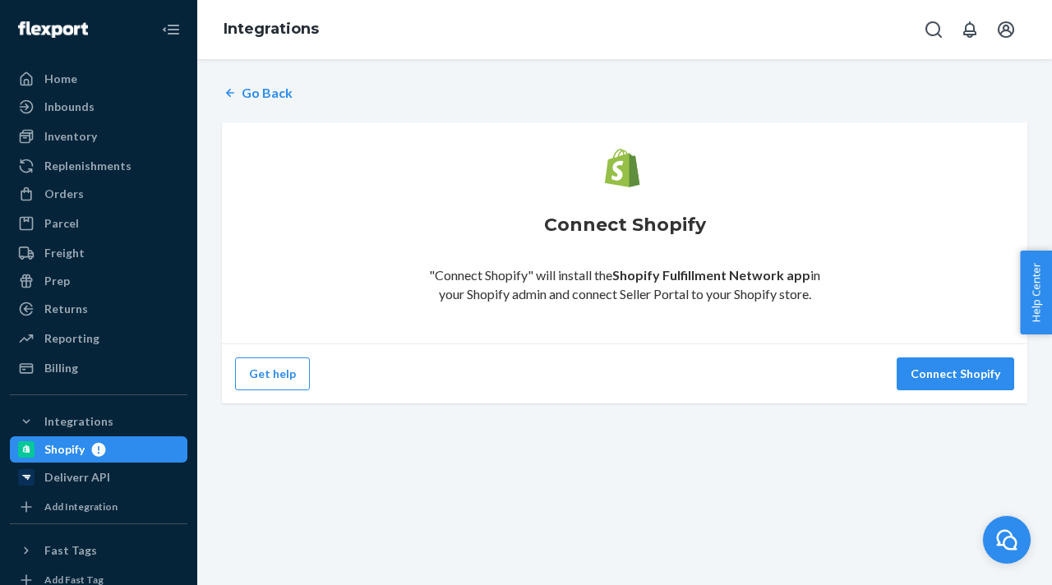
click at [250, 394] on div "Get help Connect Shopify" at bounding box center [624, 374] width 805 height 60
click at [252, 385] on button "Get help" at bounding box center [272, 373] width 75 height 33
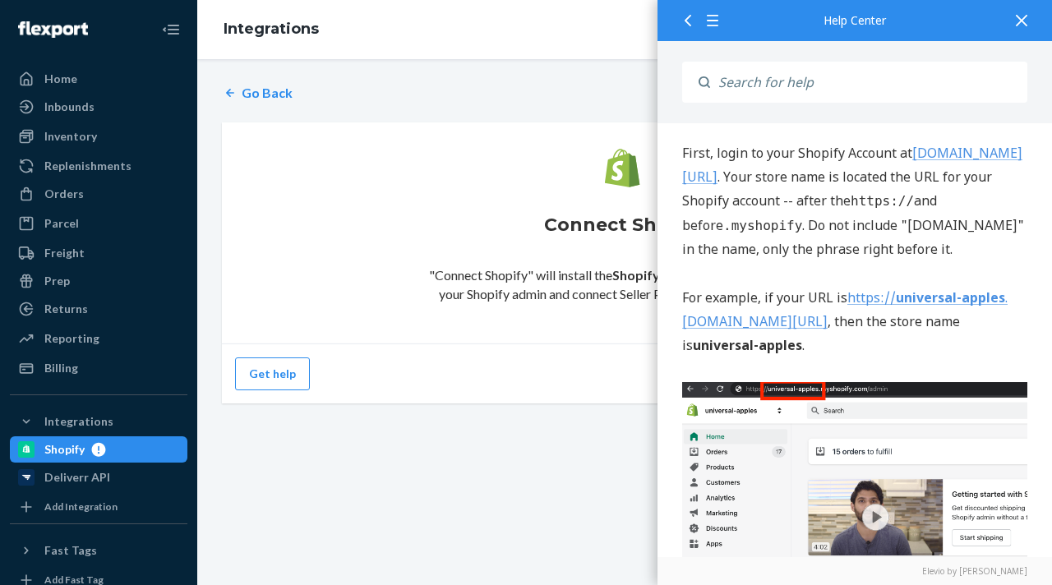
scroll to position [177, 0]
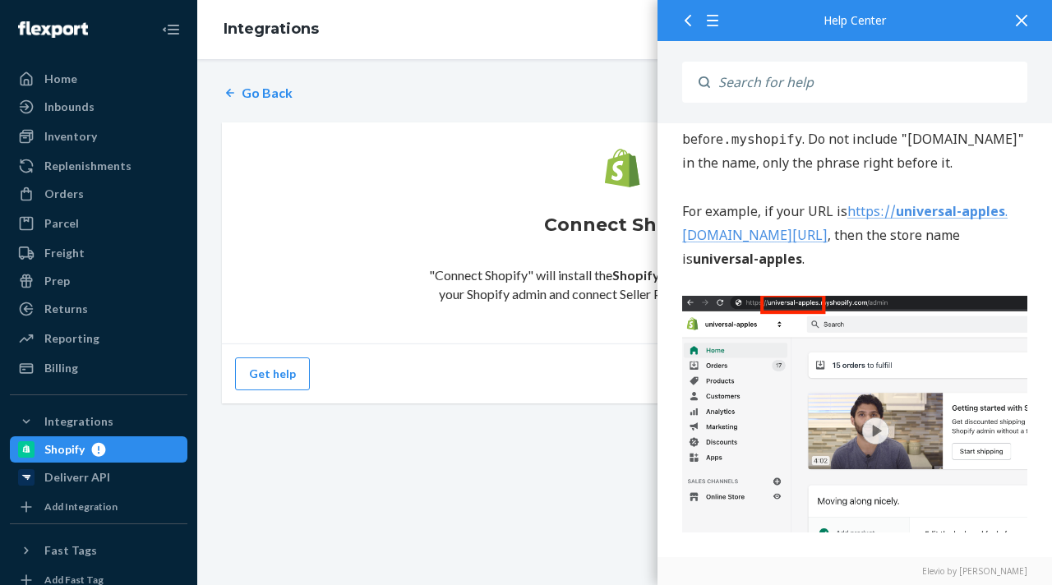
click at [1029, 9] on div at bounding box center [1021, 20] width 36 height 40
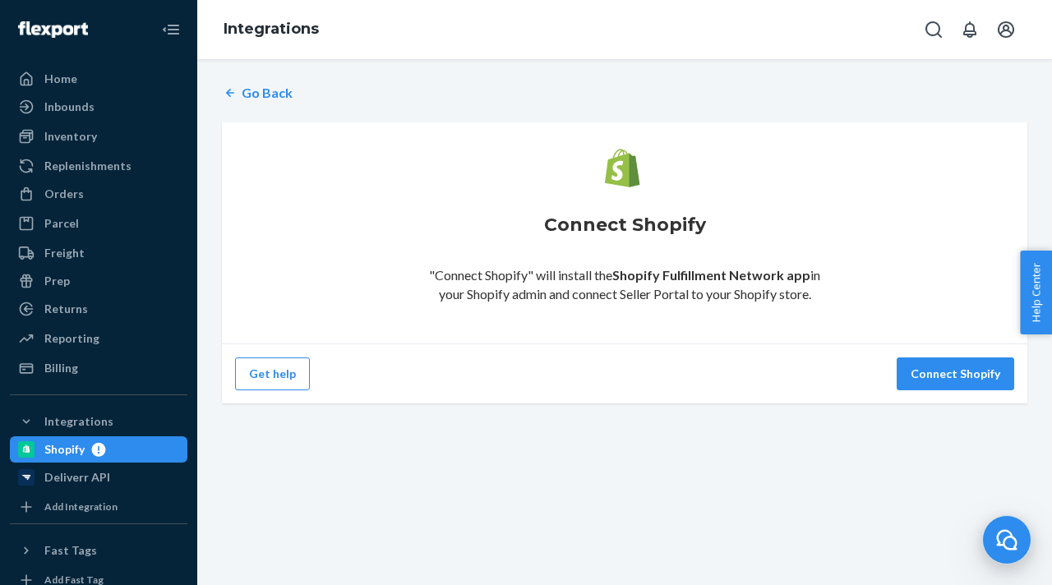
click at [1013, 526] on div at bounding box center [1006, 539] width 49 height 49
click at [1008, 551] on icon at bounding box center [1006, 540] width 25 height 25
click at [133, 75] on div "Home" at bounding box center [99, 78] width 174 height 23
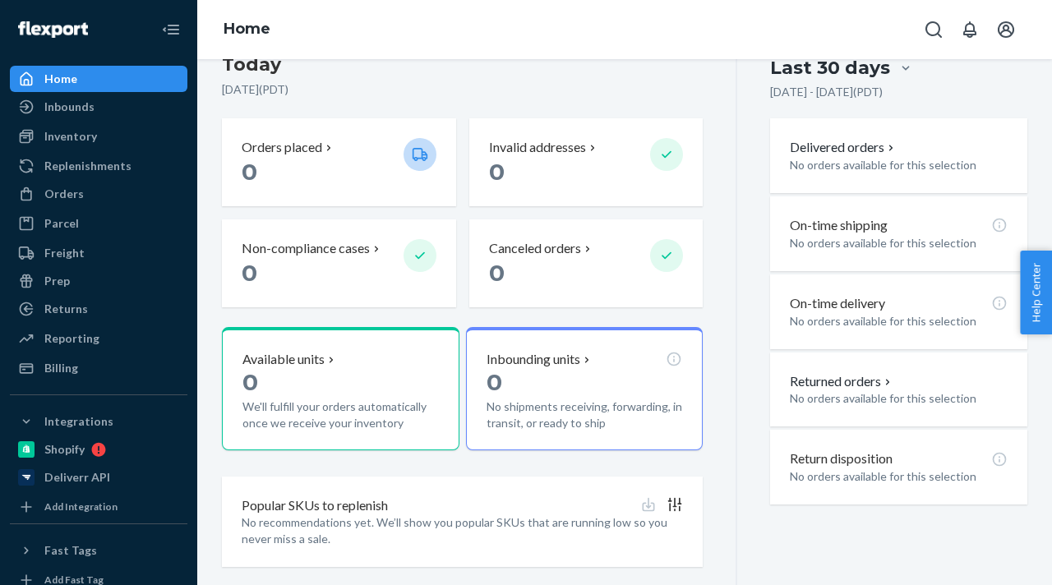
scroll to position [408, 0]
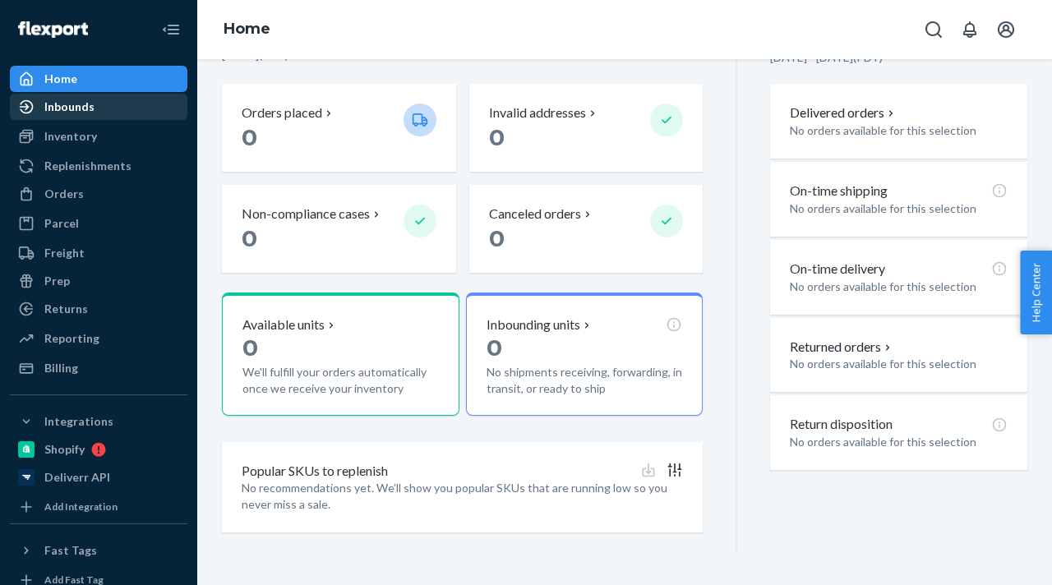
click at [131, 113] on div "Inbounds" at bounding box center [99, 106] width 174 height 23
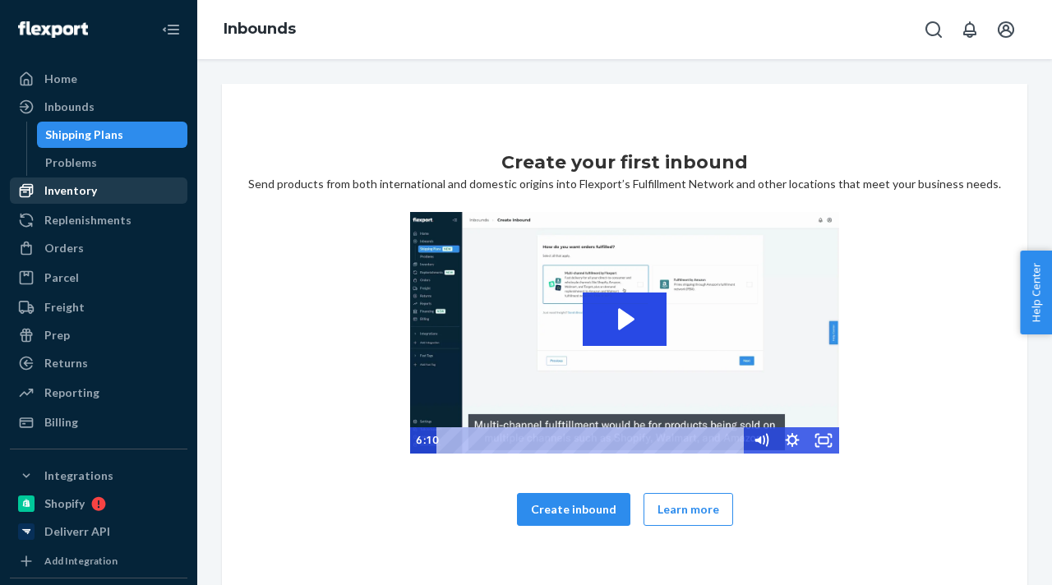
click at [123, 191] on div "Inventory" at bounding box center [99, 190] width 174 height 23
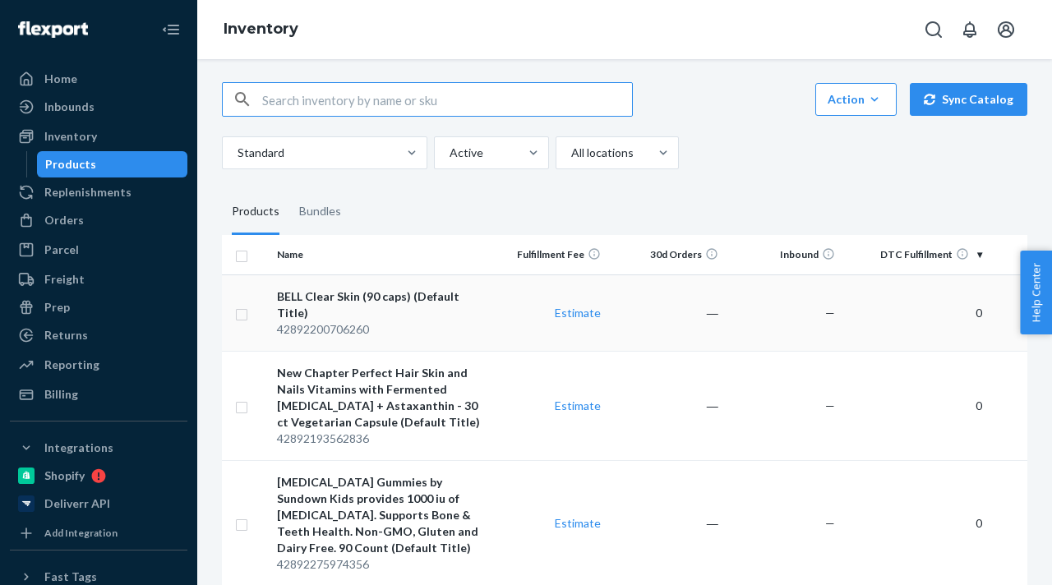
scroll to position [9, 0]
click at [869, 101] on div "Action" at bounding box center [856, 98] width 57 height 16
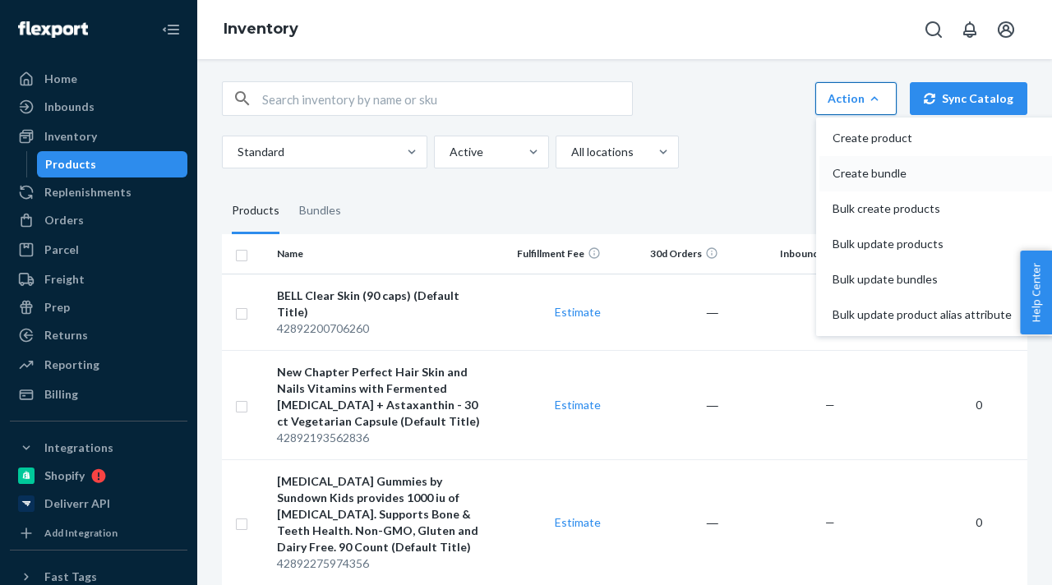
click at [878, 173] on span "Create bundle" at bounding box center [922, 174] width 179 height 12
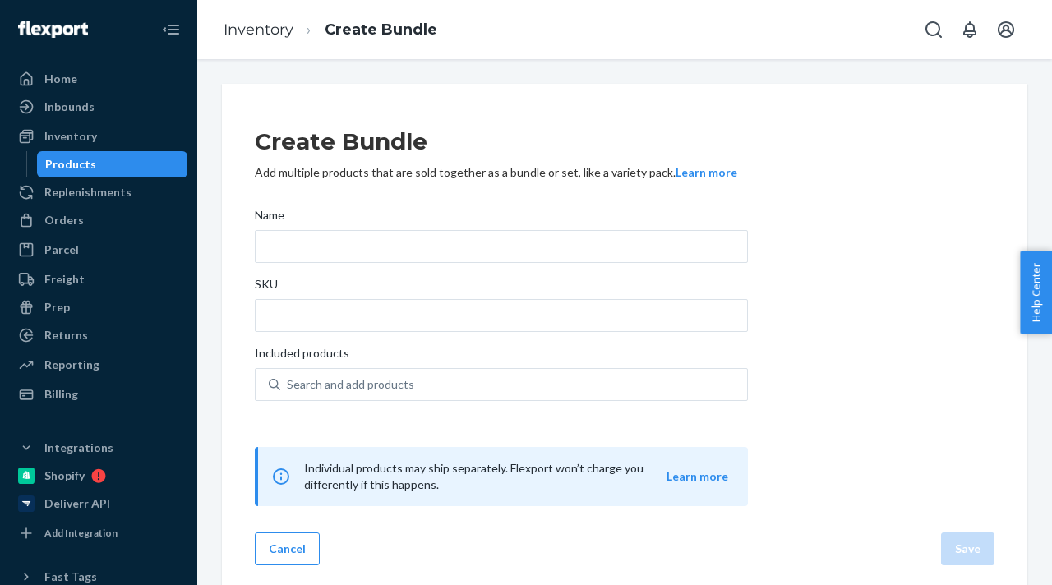
scroll to position [7, 0]
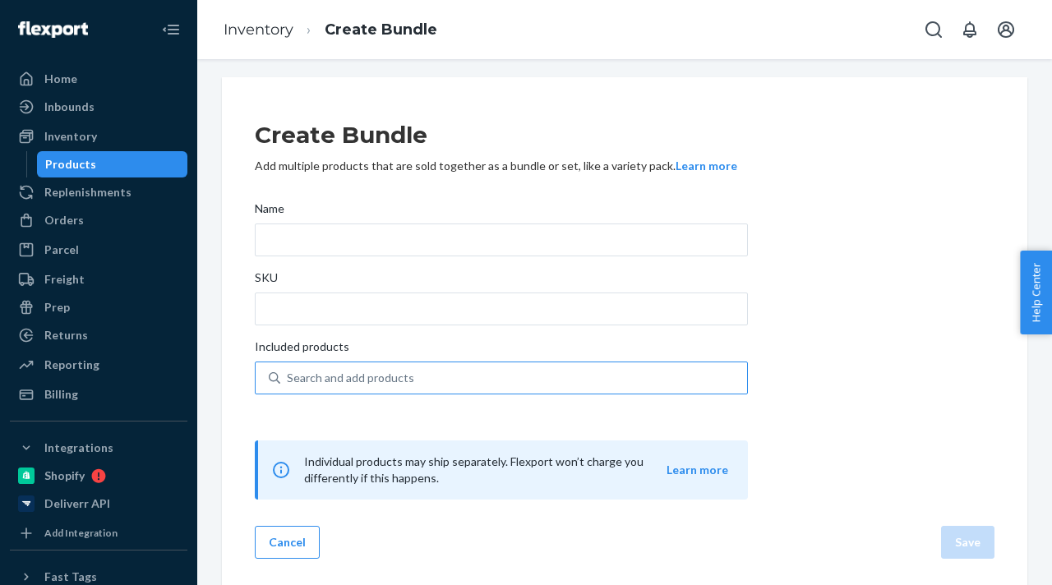
click at [502, 393] on div "Search and add products" at bounding box center [501, 378] width 493 height 33
click at [288, 386] on input "Search and add products" at bounding box center [288, 378] width 2 height 16
click at [503, 377] on div "Search and add products" at bounding box center [513, 378] width 467 height 30
click at [288, 377] on input "0 results available. Use Up and Down to choose options, press Enter to select t…" at bounding box center [288, 378] width 2 height 16
click at [503, 377] on div "Search and add products" at bounding box center [513, 378] width 467 height 30
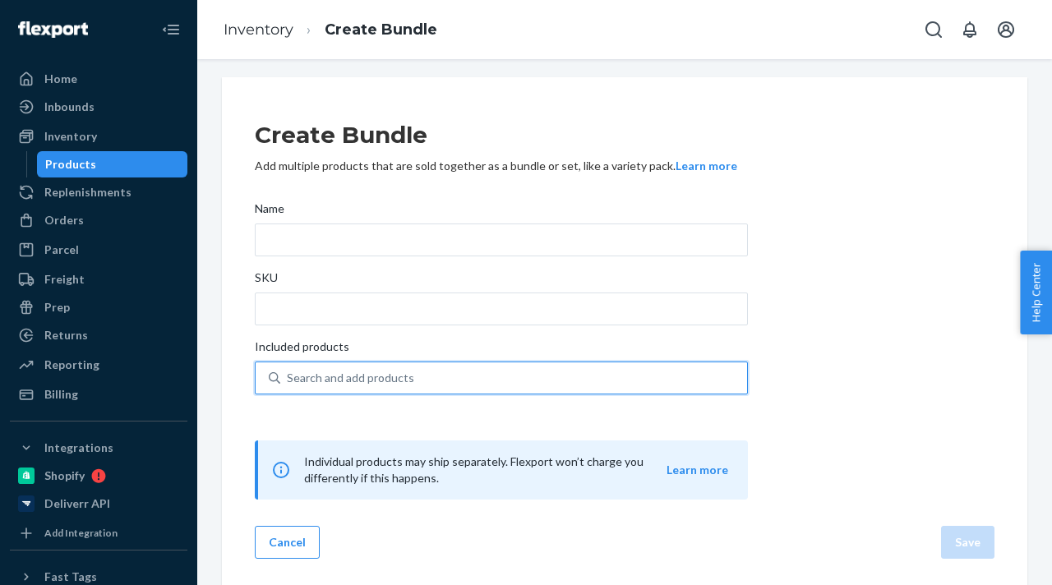
click at [288, 377] on input "0 results available. Use Up and Down to choose options, press Enter to select t…" at bounding box center [288, 378] width 2 height 16
click at [503, 377] on div "Search and add products" at bounding box center [513, 378] width 467 height 30
click at [288, 377] on input "0 results available. Use Up and Down to choose options, press Enter to select t…" at bounding box center [288, 378] width 2 height 16
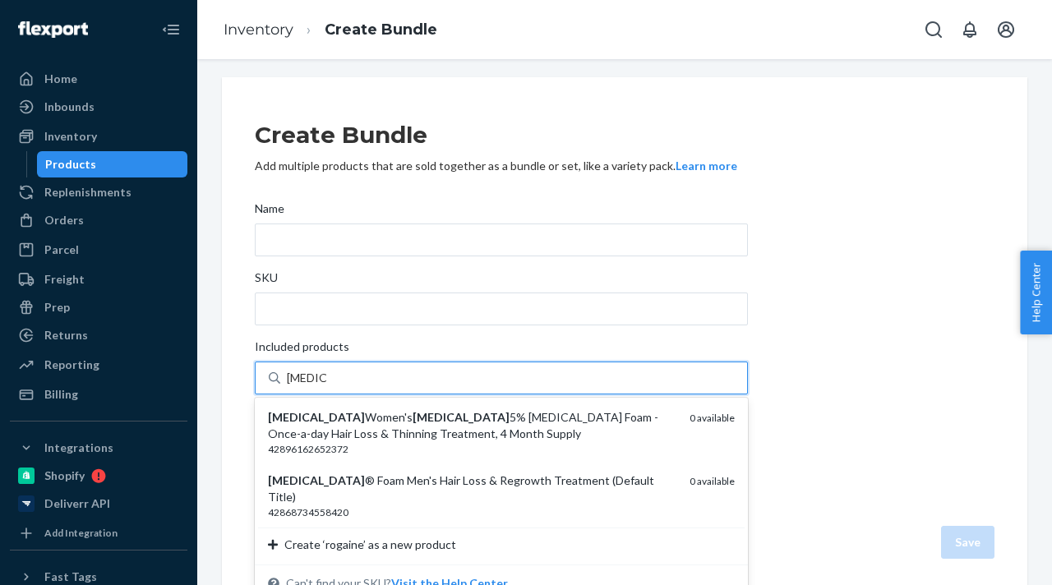
type input "rogaine"
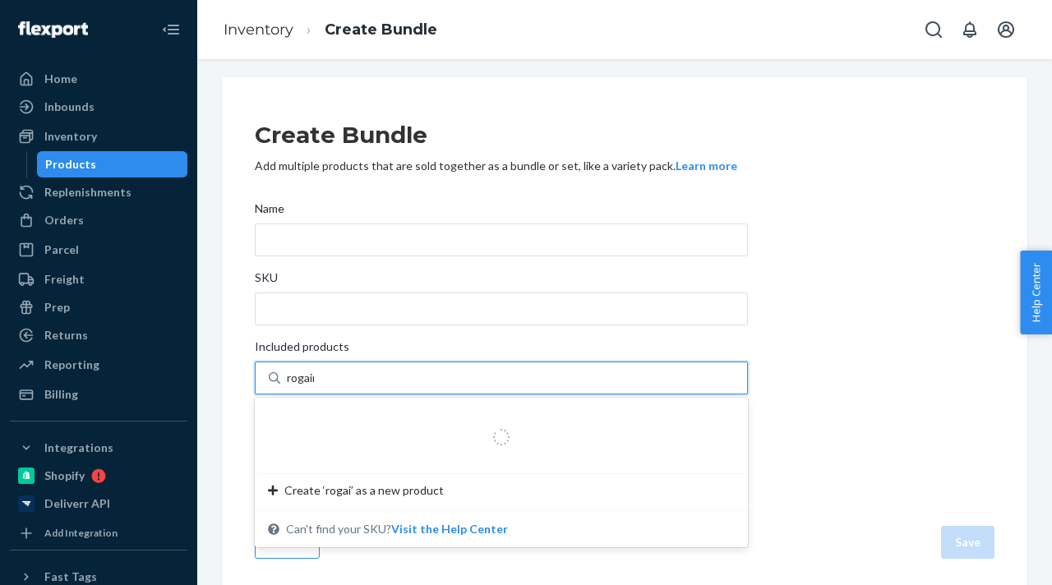
type input "rogaine"
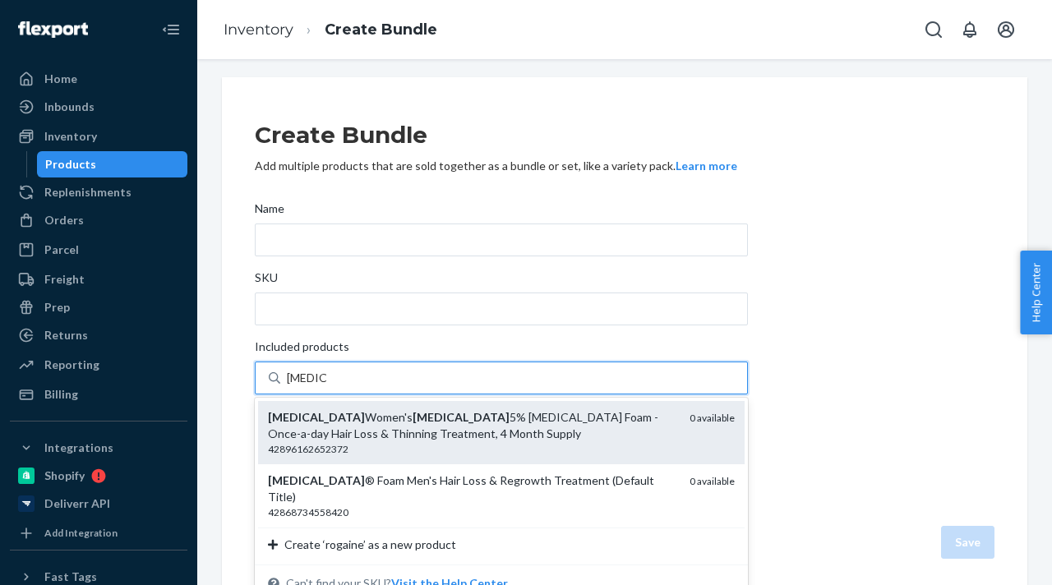
click at [439, 427] on div "Rogaine Women's Rogaine 5% Minoxidil Foam - Once-a-day Hair Loss & Thinning Tre…" at bounding box center [472, 425] width 408 height 33
click at [326, 386] on input "rogaine" at bounding box center [306, 378] width 39 height 16
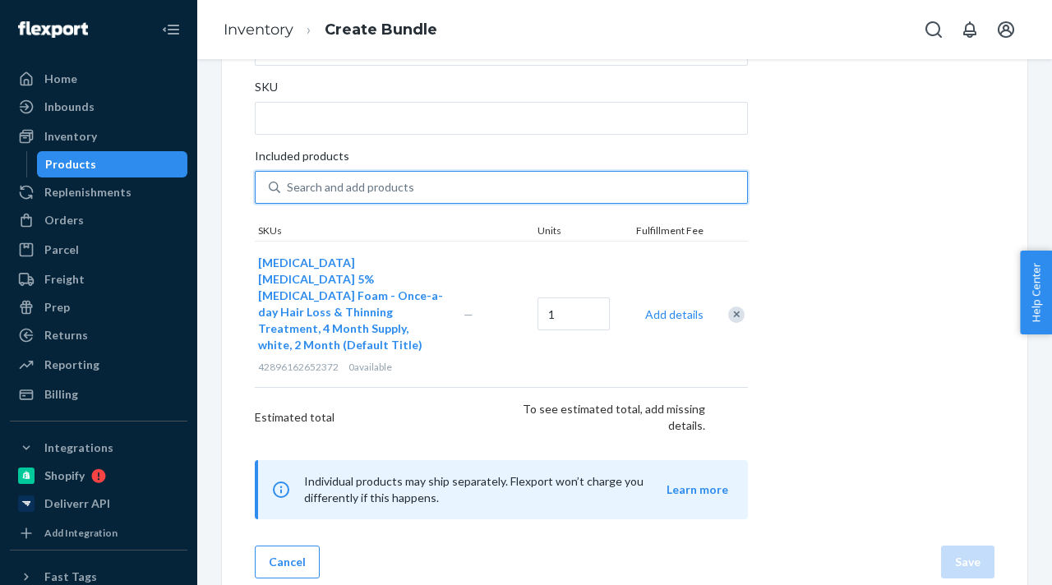
scroll to position [199, 0]
click at [585, 308] on input "1" at bounding box center [573, 312] width 72 height 33
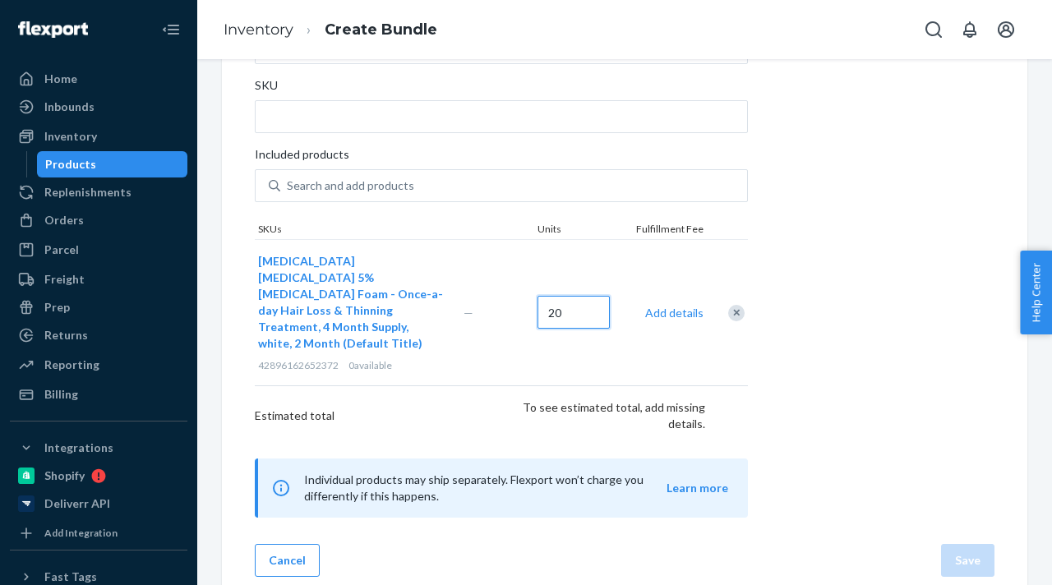
click at [594, 297] on input "20" at bounding box center [573, 312] width 72 height 33
type input "2"
click at [744, 254] on div "Rogaine Women's Rogaine 5% Minoxidil Foam - Once-a-day Hair Loss & Thinning Tre…" at bounding box center [501, 312] width 493 height 146
click at [288, 194] on input "Search and add products" at bounding box center [288, 186] width 2 height 16
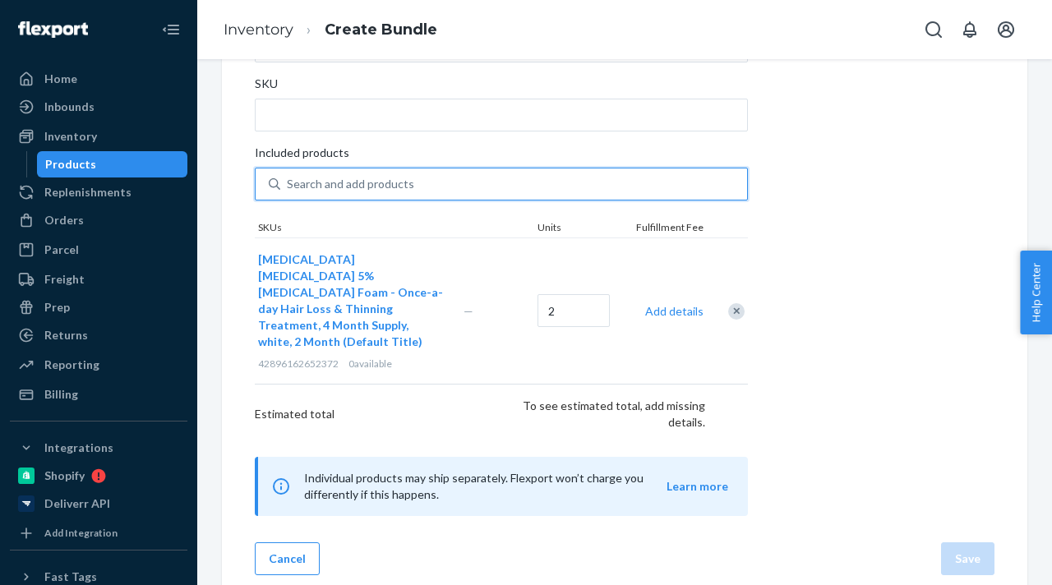
scroll to position [0, 0]
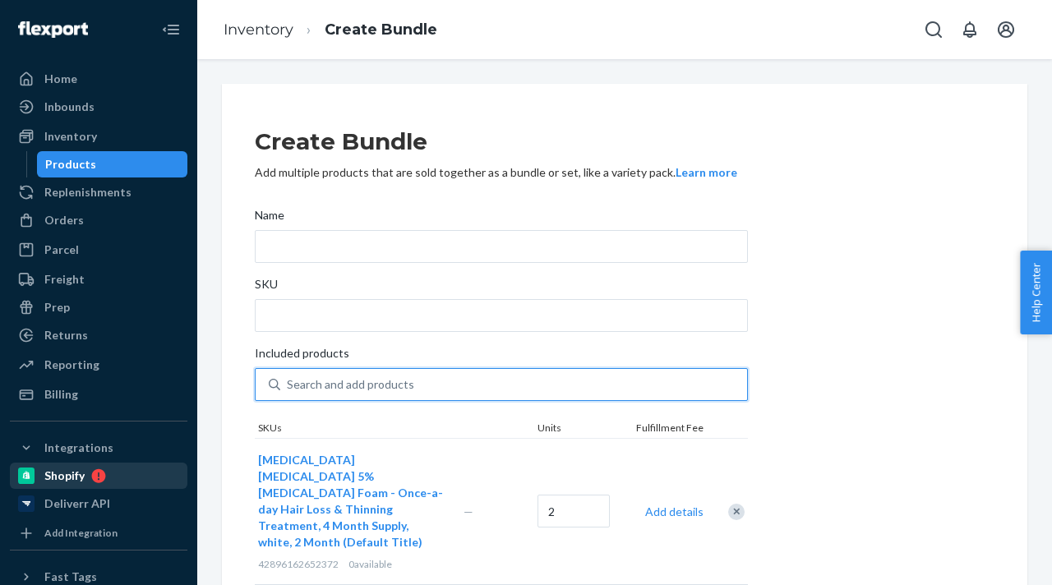
click at [111, 480] on div "Shopify" at bounding box center [99, 475] width 174 height 23
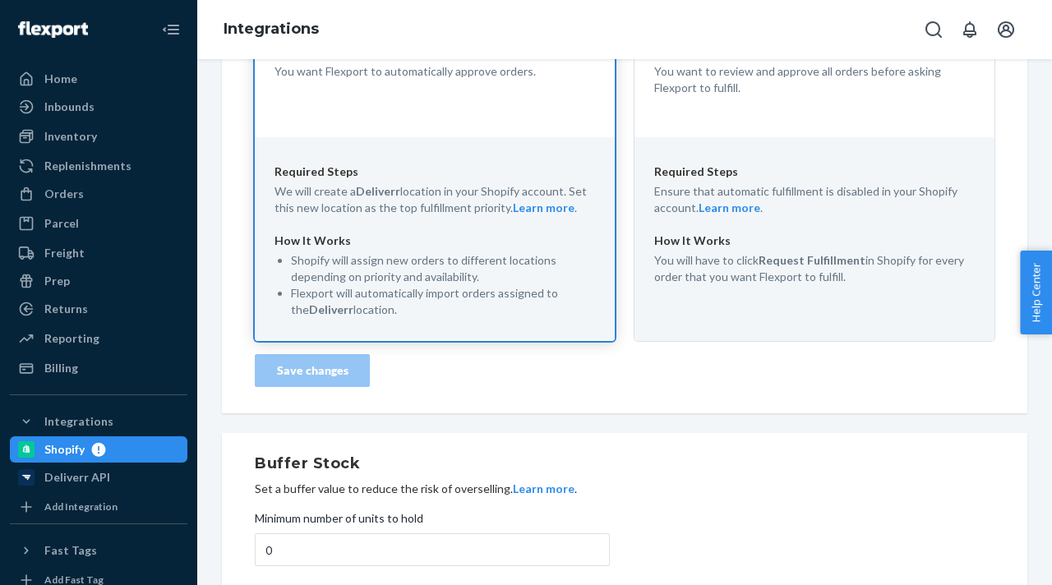
scroll to position [737, 0]
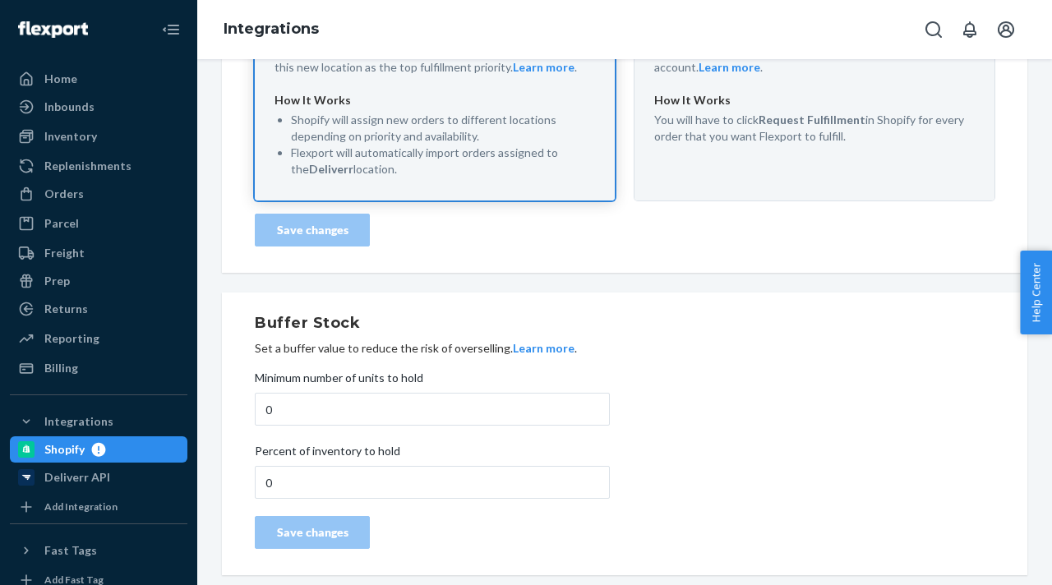
click at [85, 443] on icon at bounding box center [95, 449] width 21 height 15
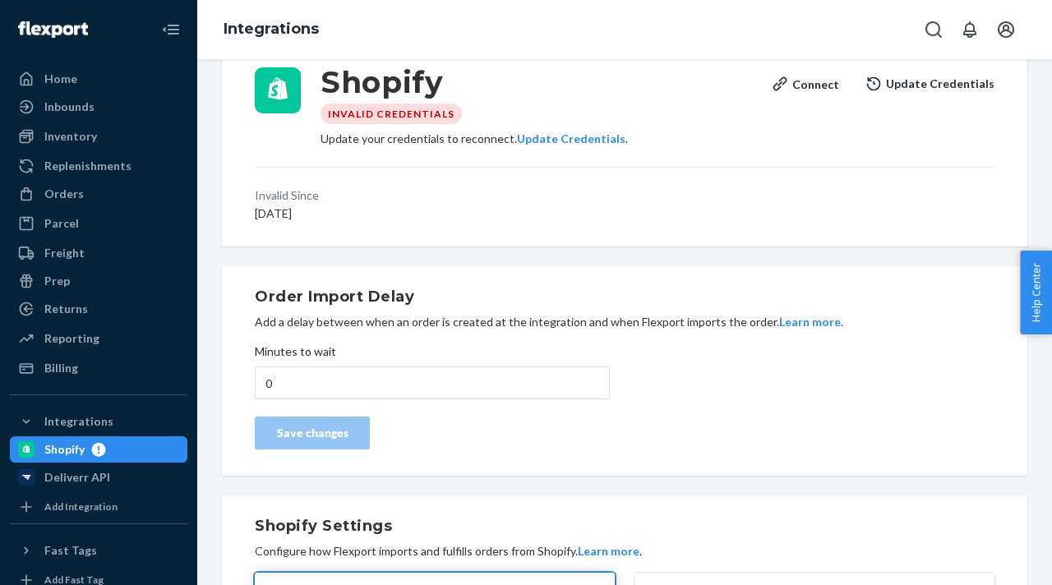
scroll to position [0, 0]
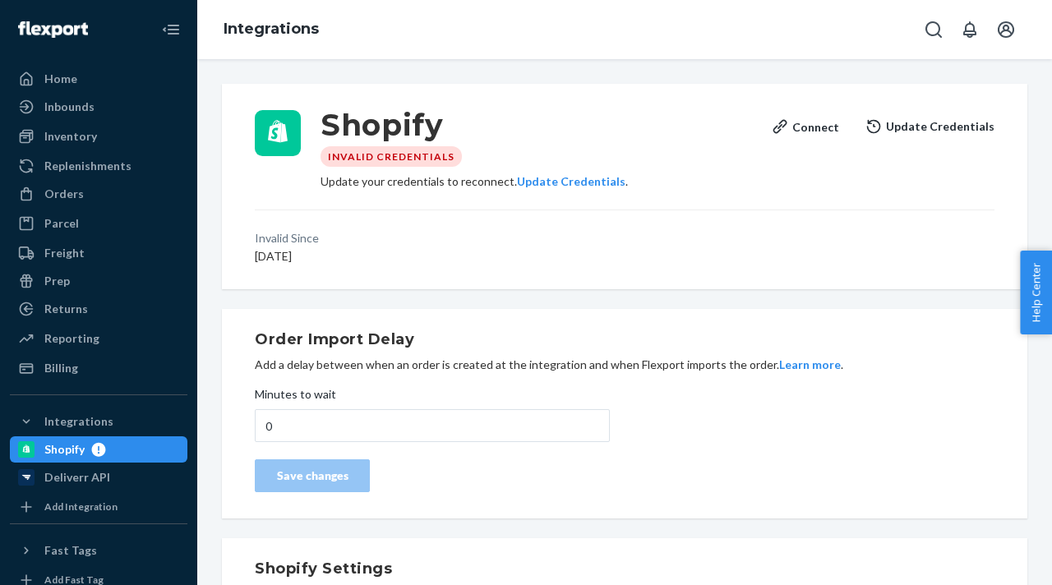
click at [543, 263] on div "Shopify Invalid Credentials Update your credentials to reconnect. Update Creden…" at bounding box center [624, 186] width 805 height 205
click at [1026, 267] on span "Help Center" at bounding box center [1036, 293] width 32 height 84
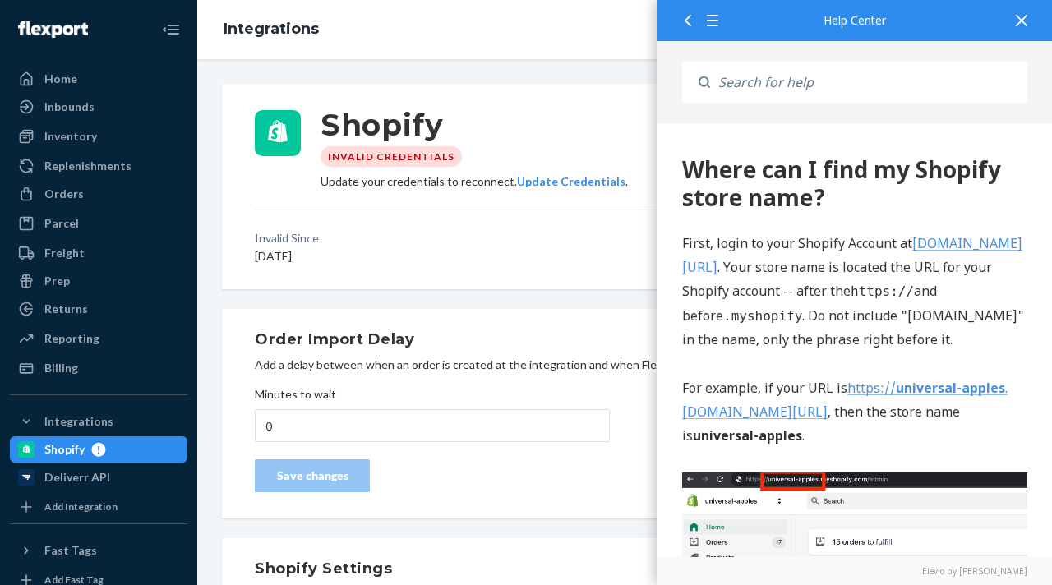
click at [1022, 21] on icon at bounding box center [1022, 21] width 12 height 12
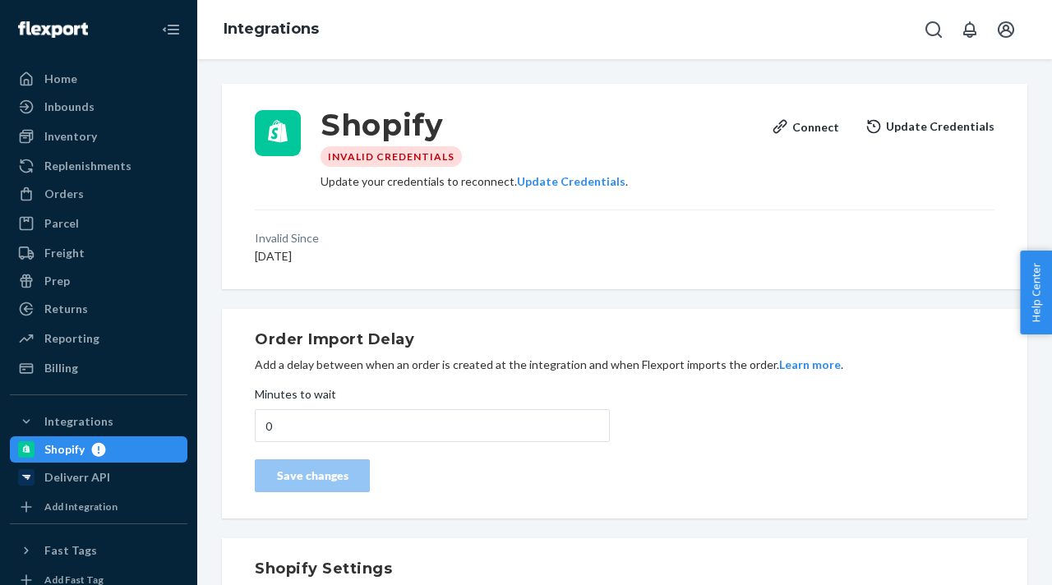
click at [1049, 300] on span "Help Center" at bounding box center [1036, 293] width 32 height 84
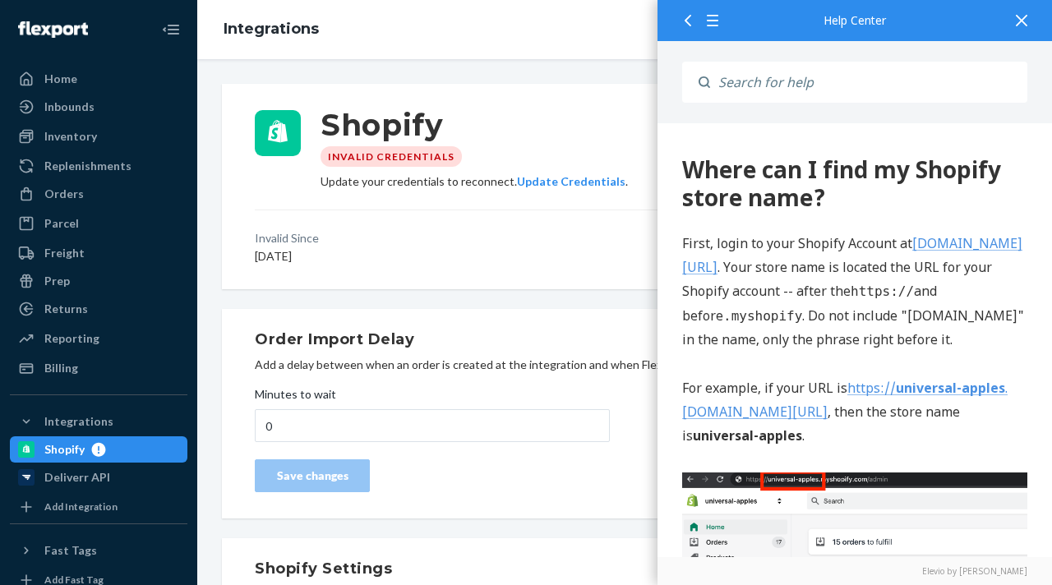
click at [1017, 17] on icon at bounding box center [1022, 21] width 12 height 12
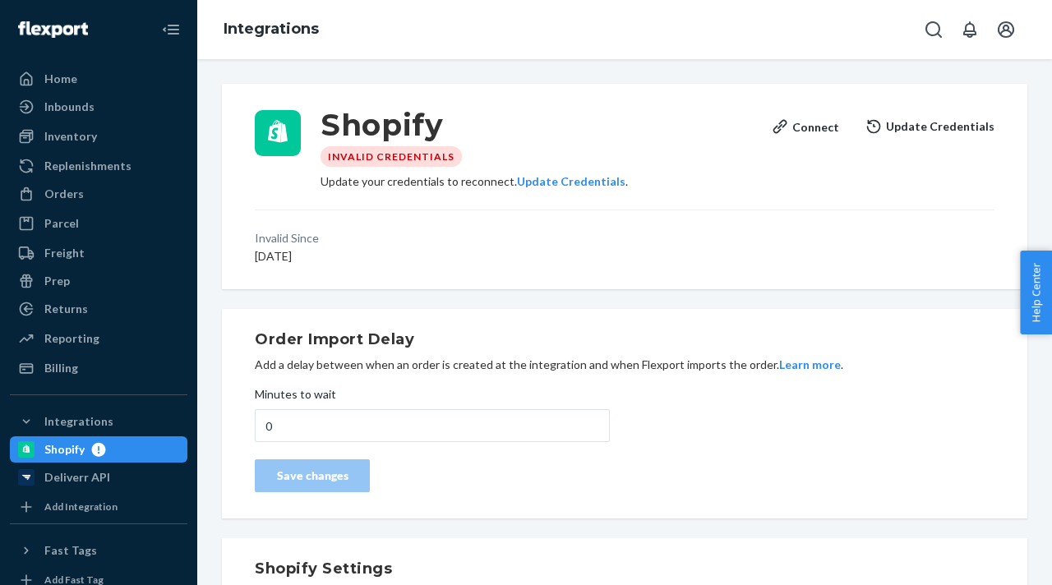
click at [791, 199] on div "Shopify Invalid Credentials Update your credentials to reconnect. Update Creden…" at bounding box center [624, 186] width 805 height 205
click at [1023, 284] on span "Help Center" at bounding box center [1036, 293] width 32 height 84
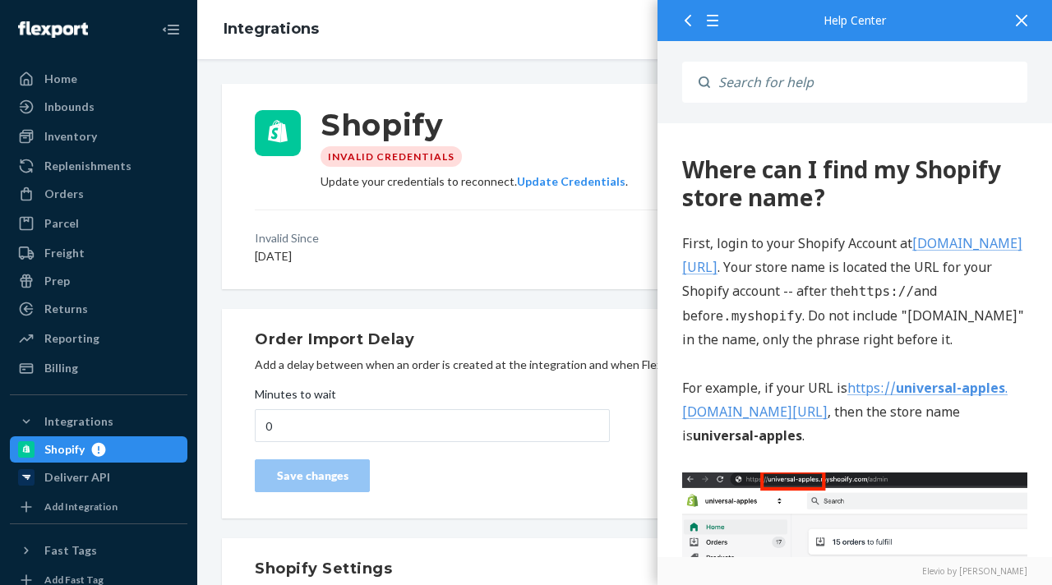
click at [684, 20] on icon at bounding box center [688, 21] width 12 height 12
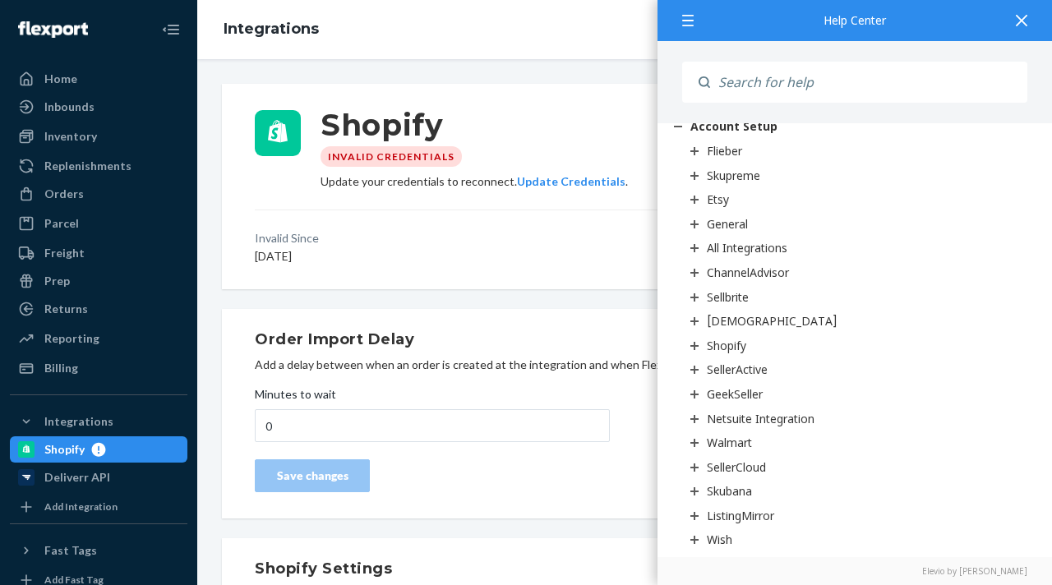
scroll to position [343, 0]
click at [715, 346] on div "Shopify" at bounding box center [726, 344] width 39 height 16
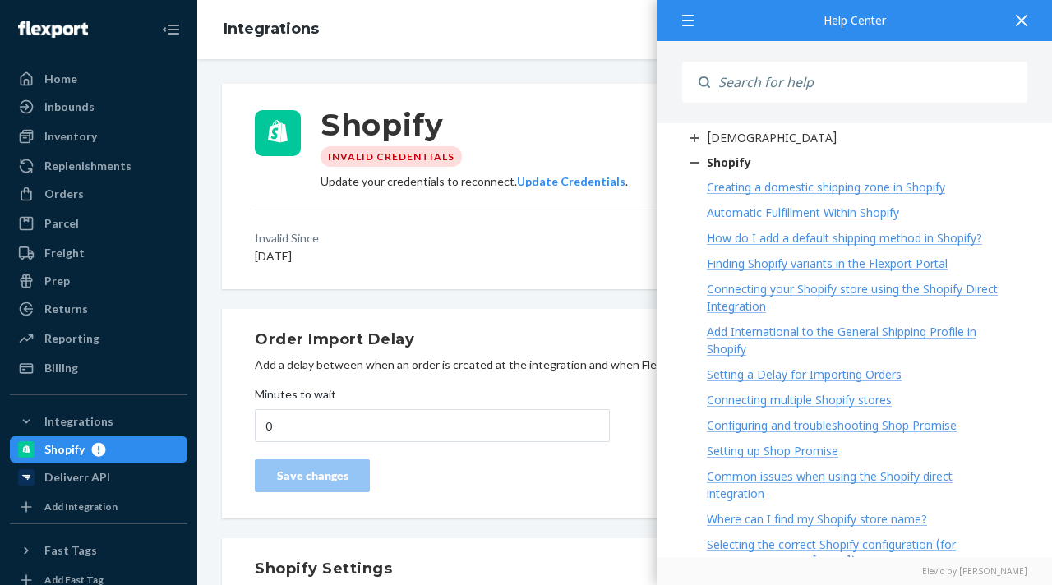
scroll to position [0, 0]
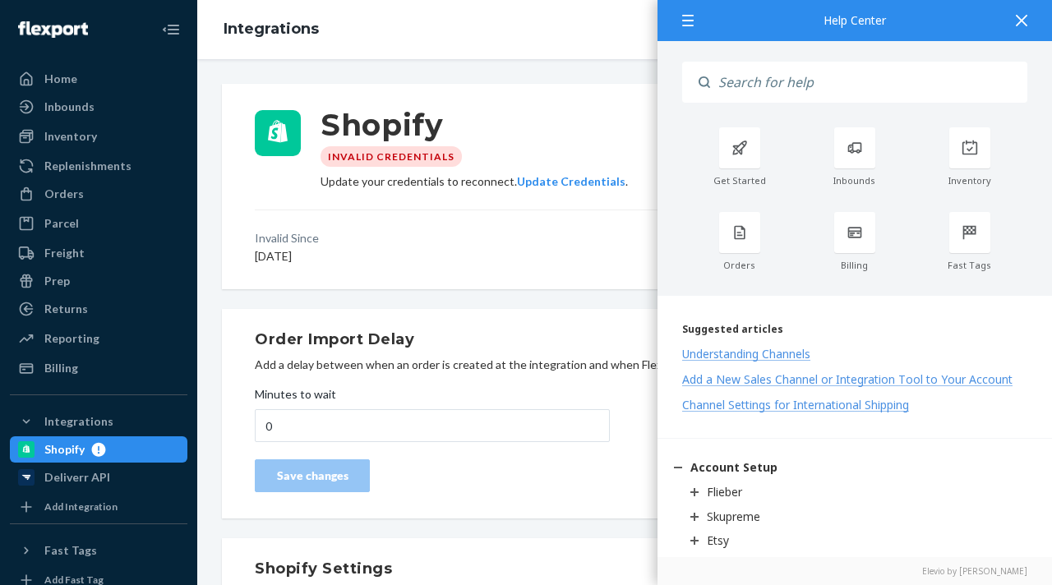
click at [1034, 189] on div "Get Started Inbounds Inventory Orders Billing Fast Tags" at bounding box center [854, 209] width 394 height 173
click at [745, 146] on icon at bounding box center [739, 144] width 16 height 16
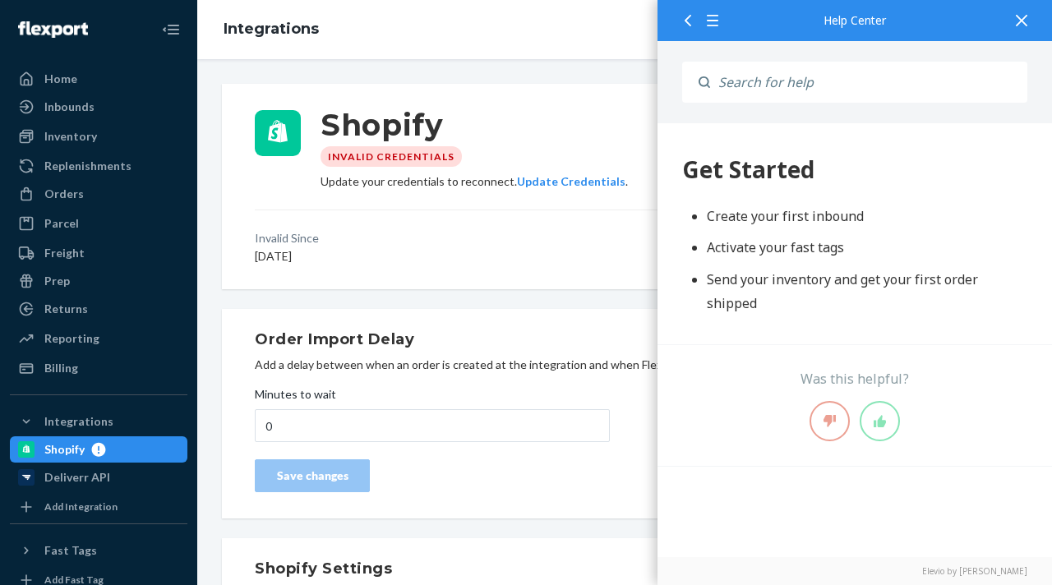
click at [676, 12] on div at bounding box center [685, 20] width 30 height 40
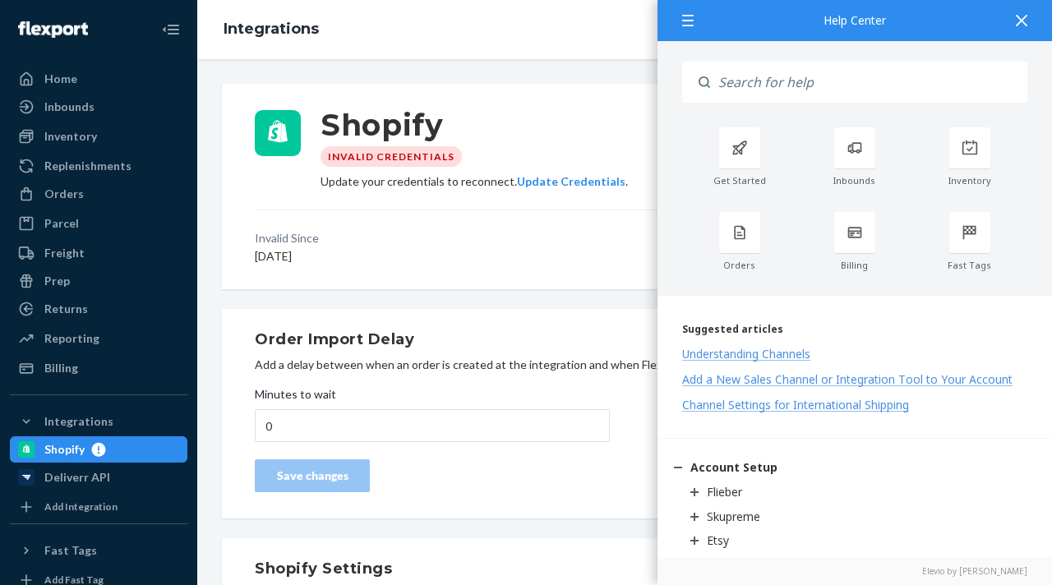
click at [551, 212] on div "Shopify Invalid Credentials Update your credentials to reconnect. Update Creden…" at bounding box center [624, 186] width 805 height 205
click at [964, 376] on div "Add a New Sales Channel or Integration Tool to Your Account" at bounding box center [847, 379] width 330 height 16
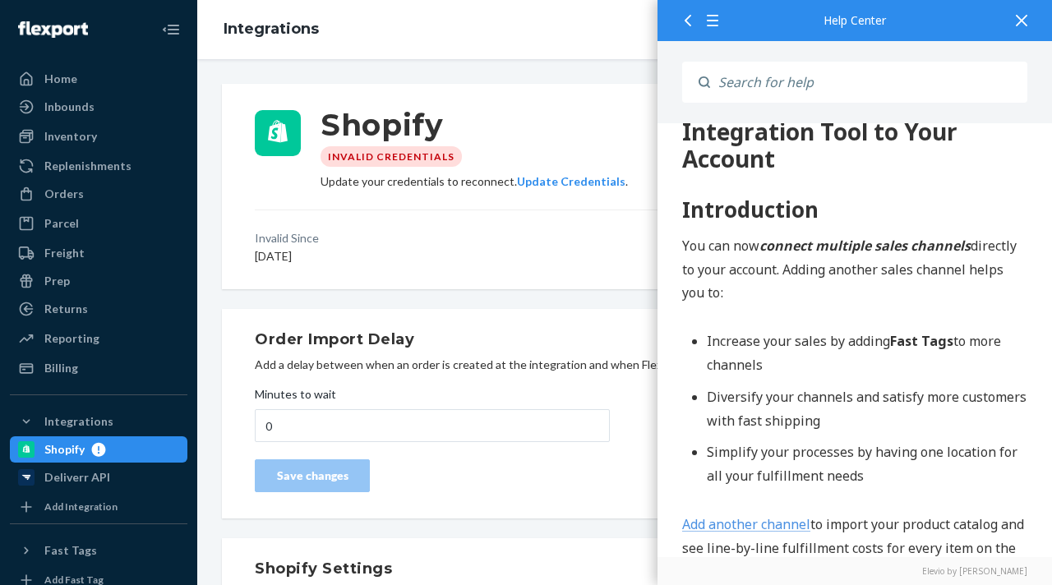
scroll to position [67, 0]
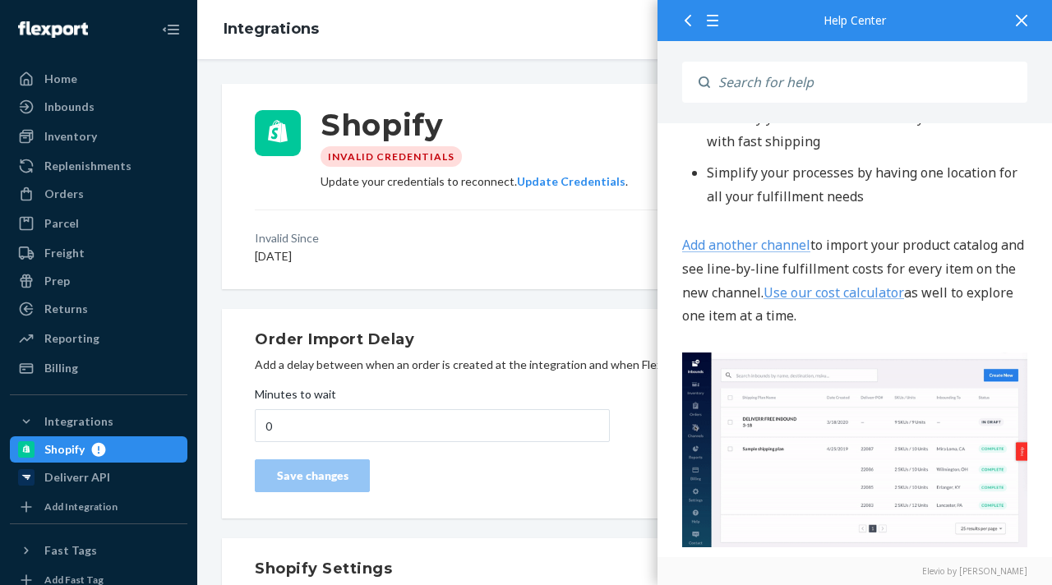
click at [791, 247] on link "Add another channel" at bounding box center [746, 246] width 128 height 18
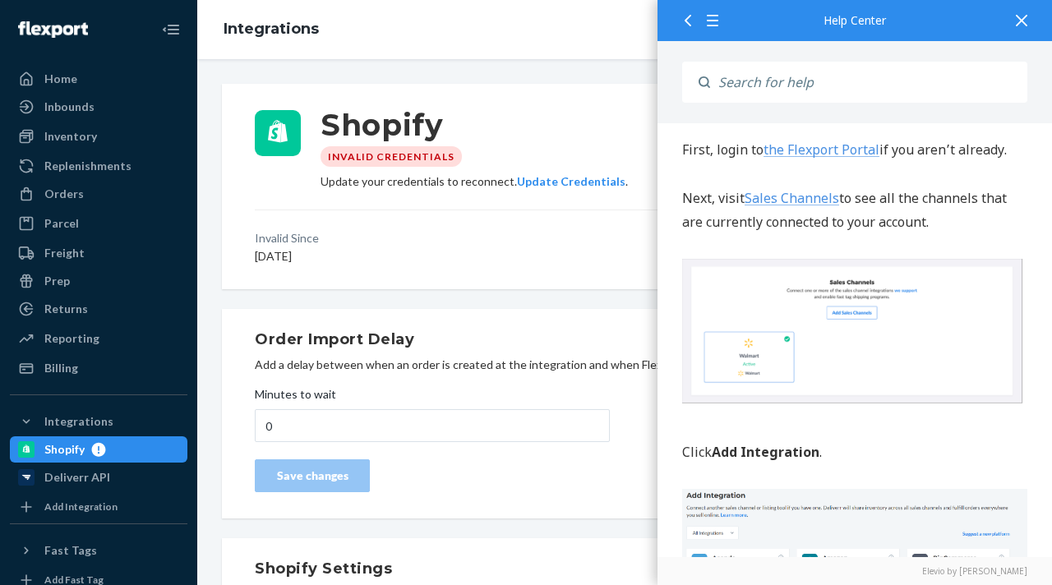
scroll to position [645, 0]
click at [829, 207] on link "Sales Channels" at bounding box center [792, 198] width 95 height 18
click at [1029, 16] on div at bounding box center [1021, 20] width 36 height 40
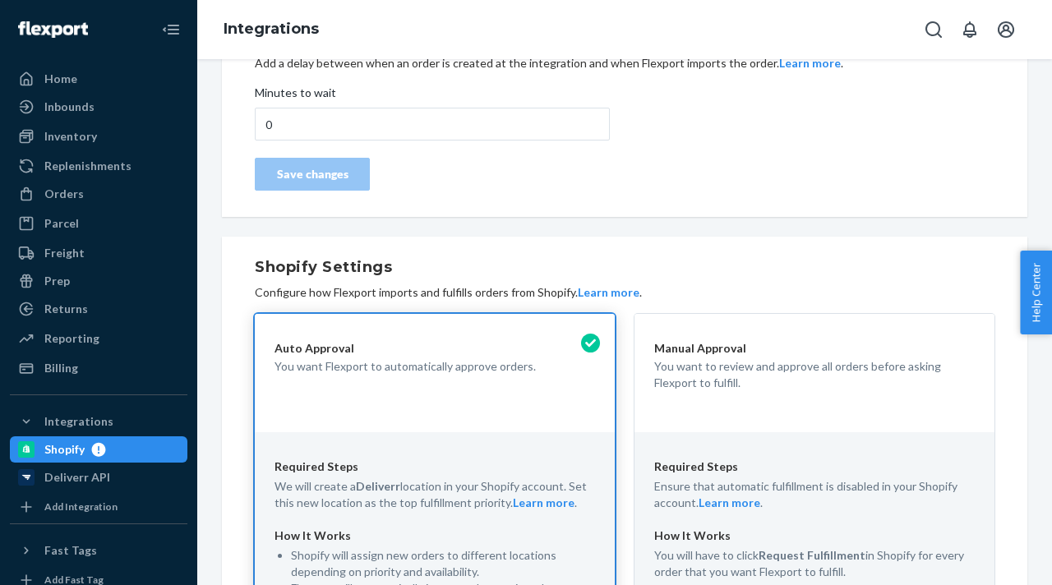
scroll to position [0, 0]
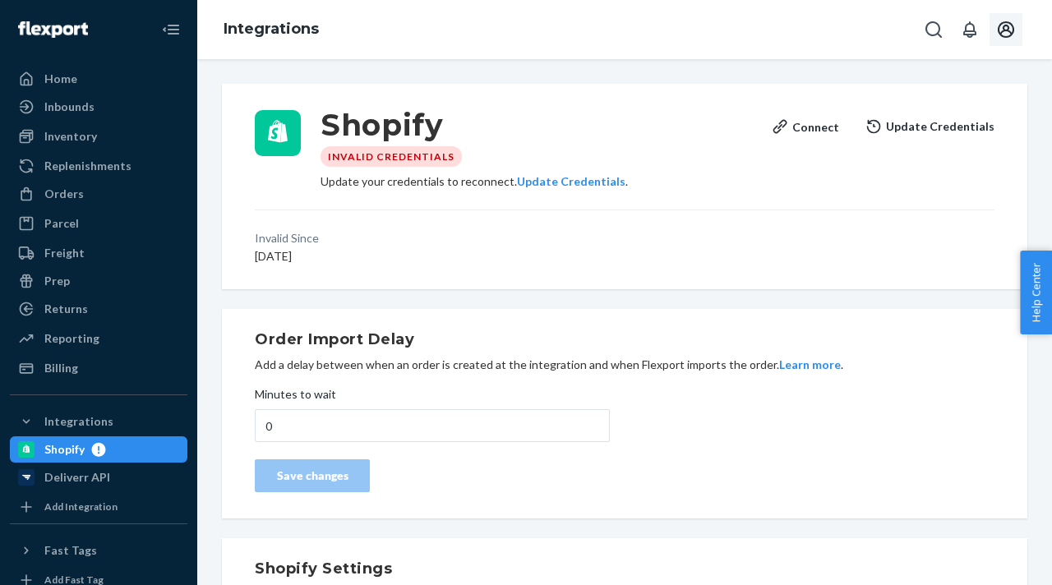
click at [1007, 25] on icon "Open account menu" at bounding box center [1006, 29] width 16 height 16
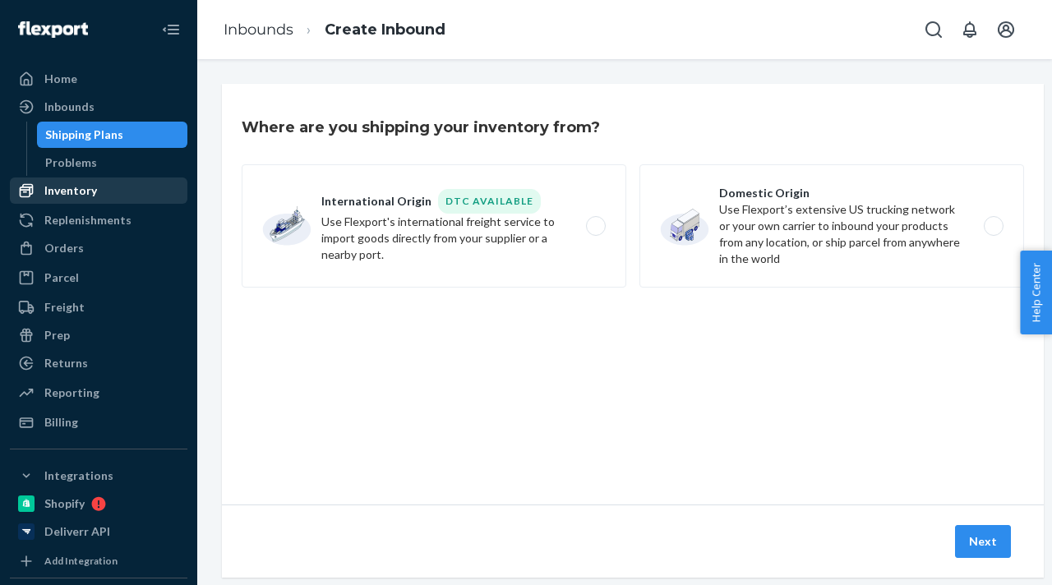
click at [112, 201] on div "Inventory" at bounding box center [99, 190] width 174 height 23
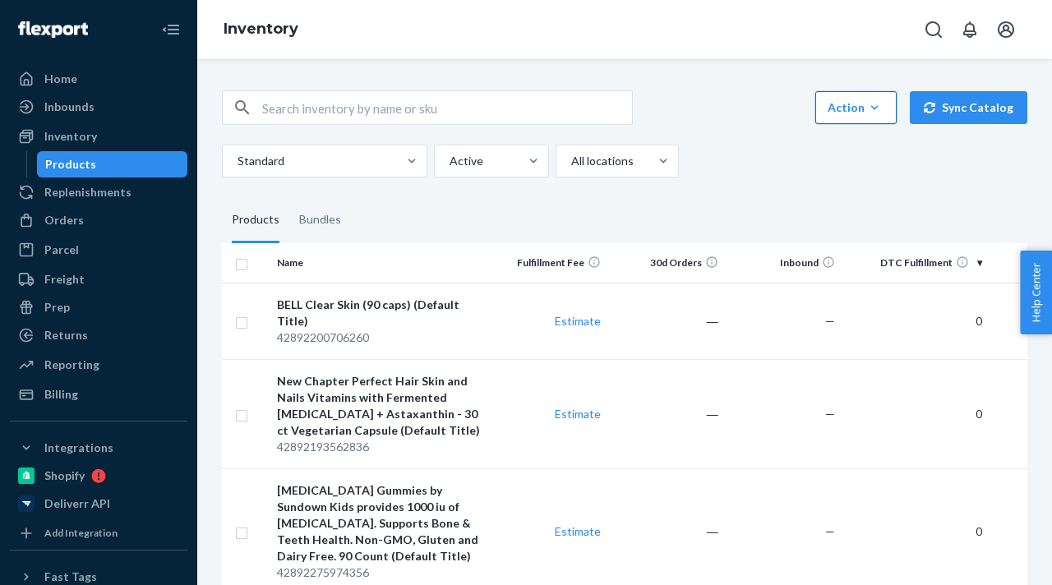
click at [890, 107] on button "Action Create product Create bundle Bulk create products Bulk update products B…" at bounding box center [855, 107] width 81 height 33
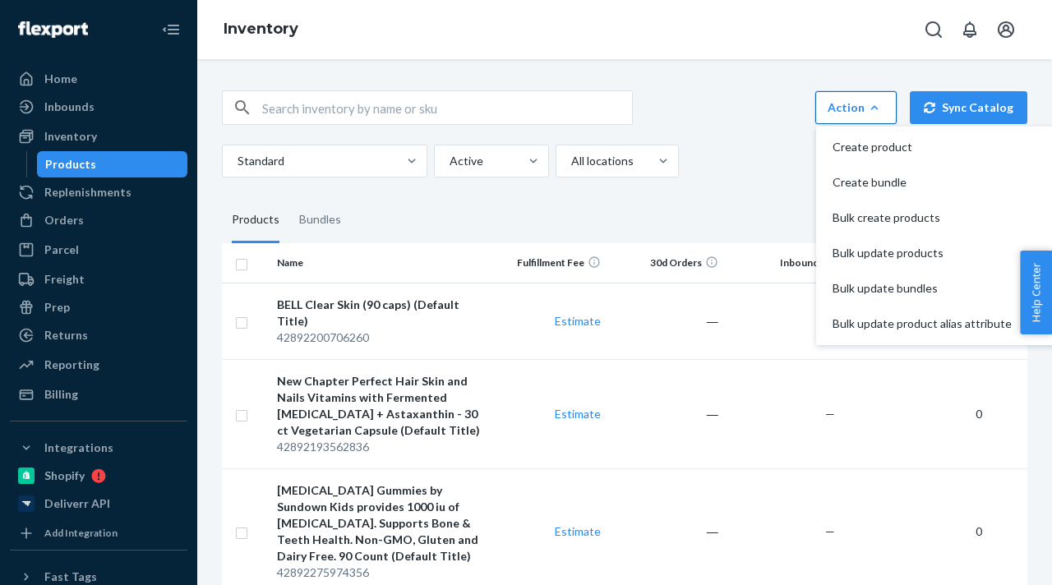
click at [890, 107] on button "Action Create product Create bundle Bulk create products Bulk update products B…" at bounding box center [855, 107] width 81 height 33
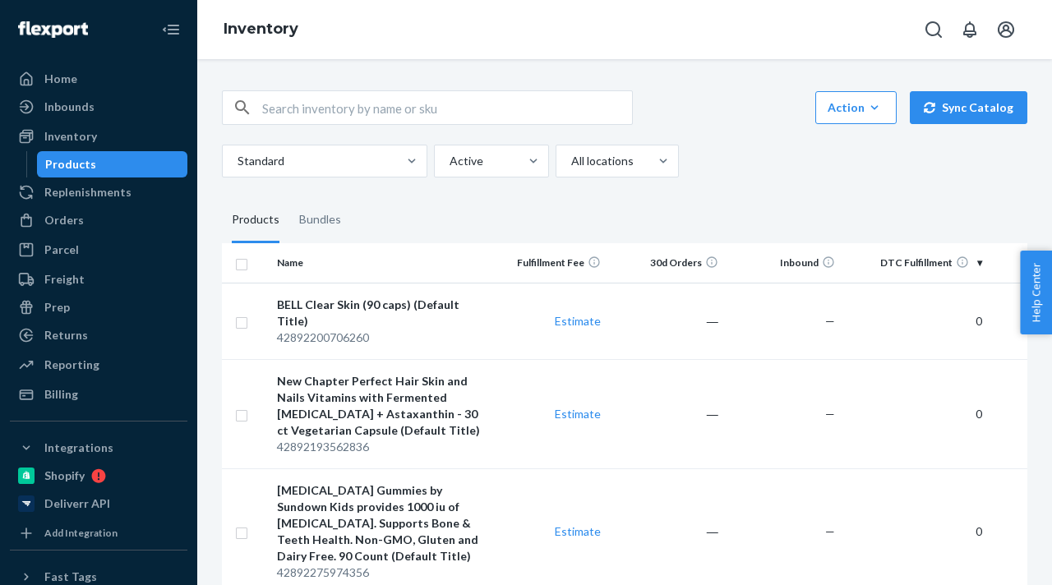
click at [239, 263] on input "checkbox" at bounding box center [241, 262] width 13 height 17
checkbox input "true"
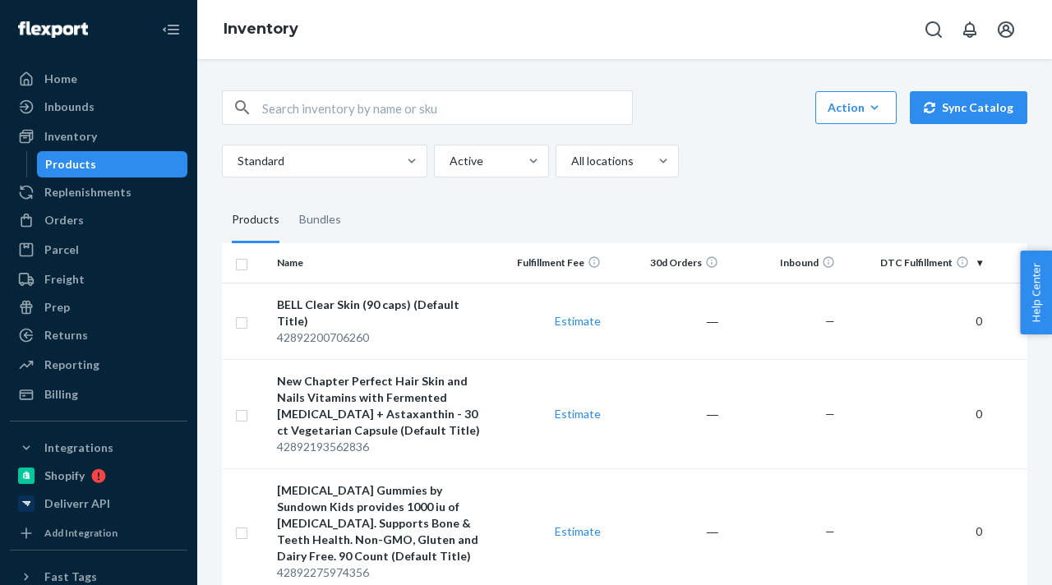
checkbox input "true"
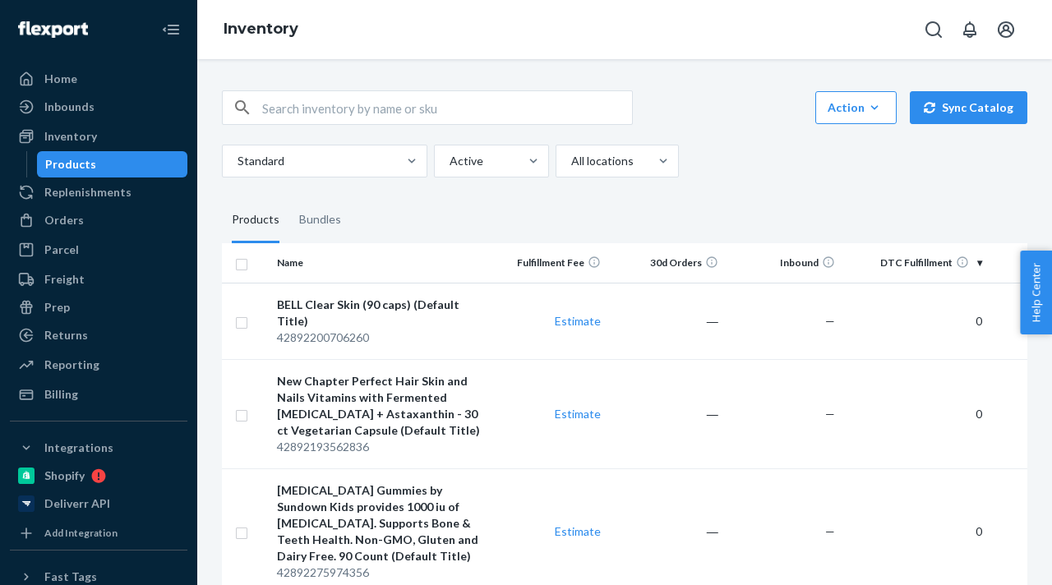
checkbox input "true"
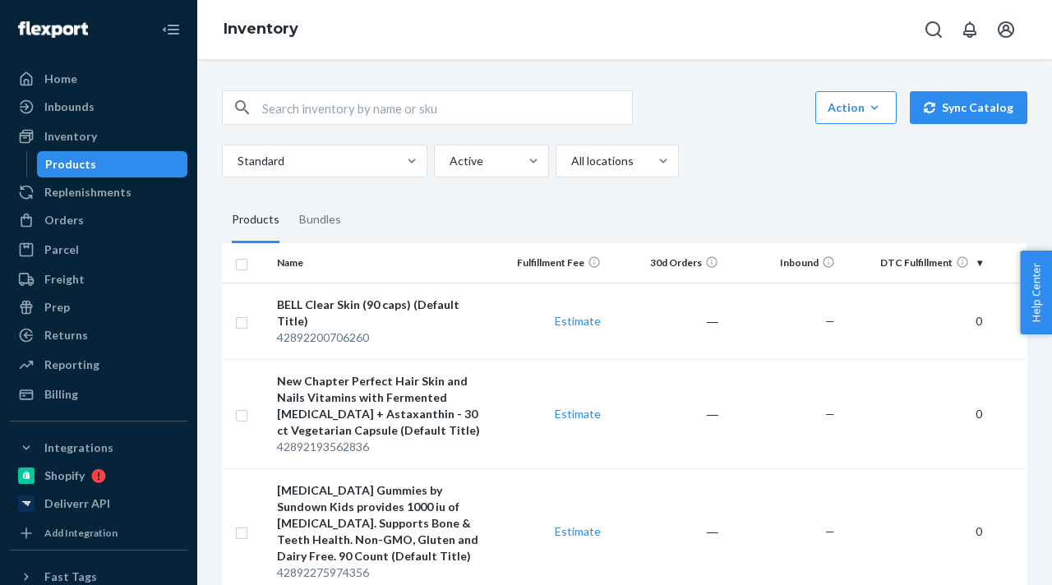
checkbox input "true"
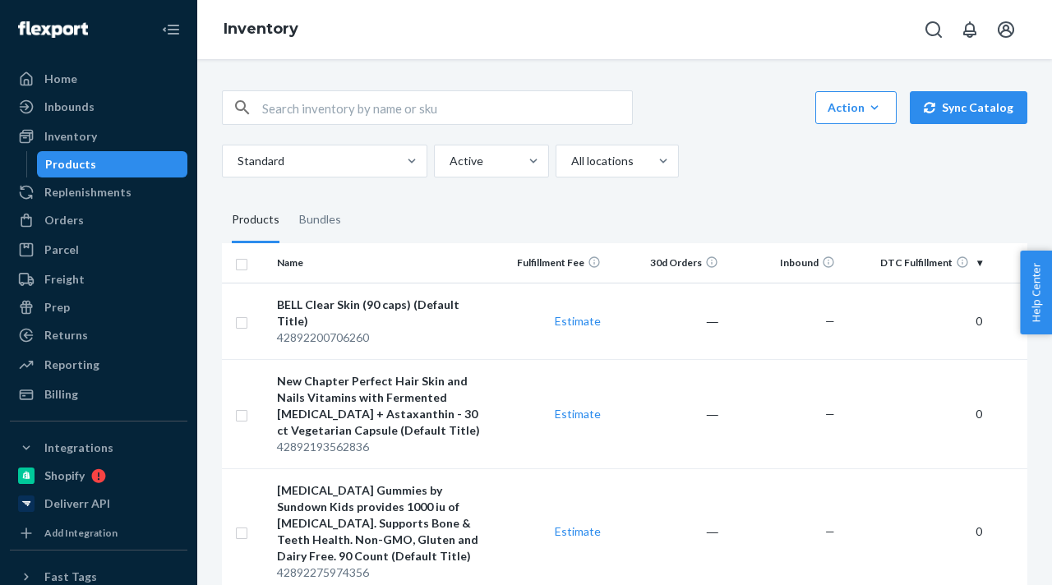
checkbox input "true"
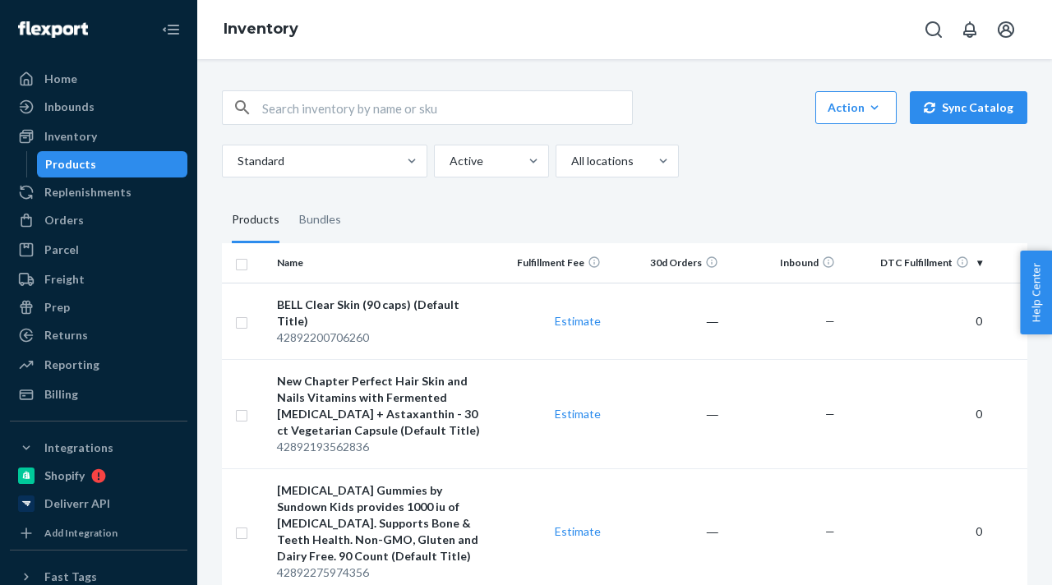
checkbox input "true"
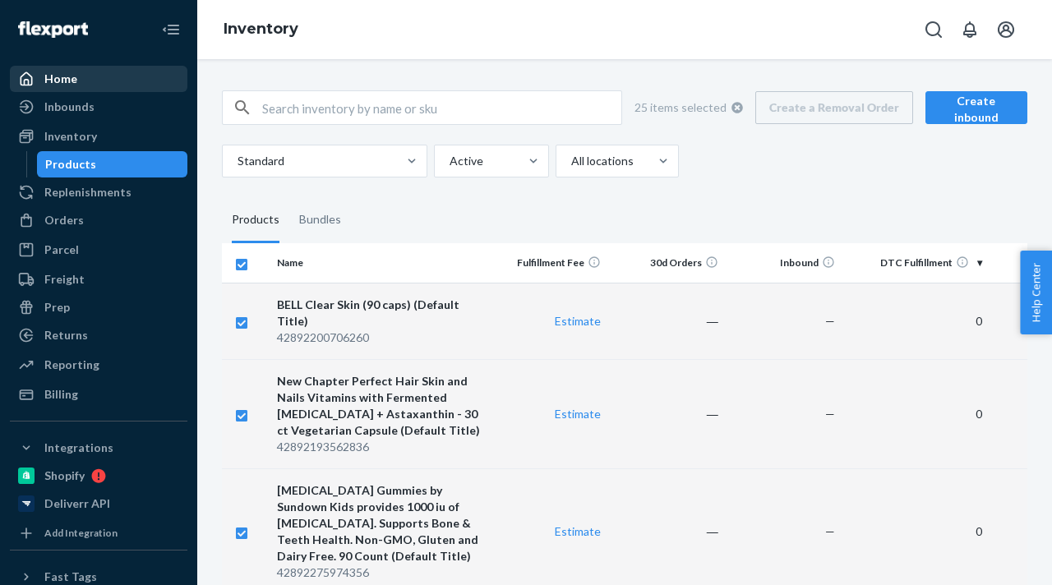
click at [89, 86] on div "Home" at bounding box center [99, 78] width 174 height 23
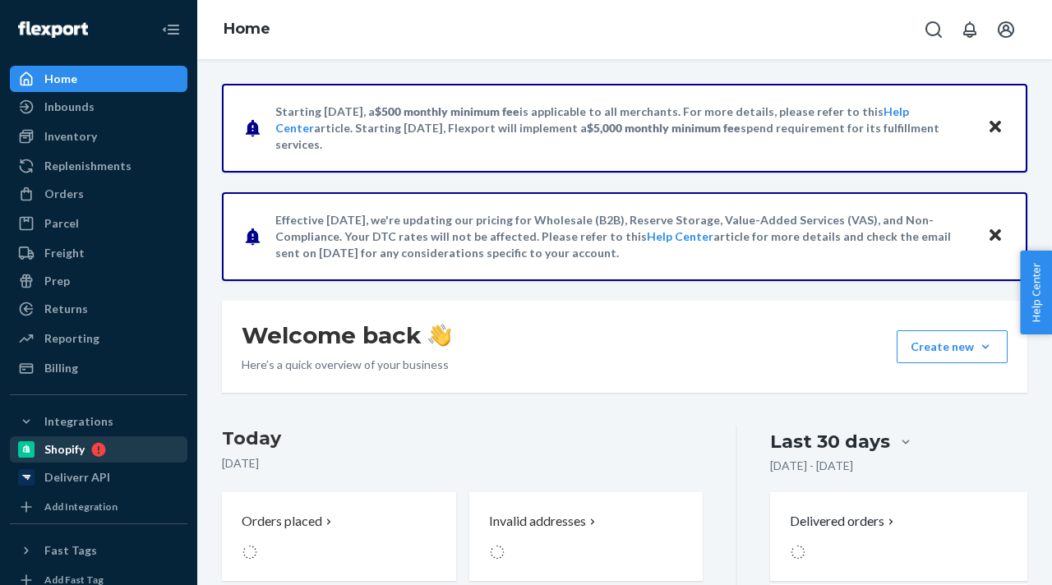
click at [90, 450] on icon at bounding box center [95, 449] width 21 height 15
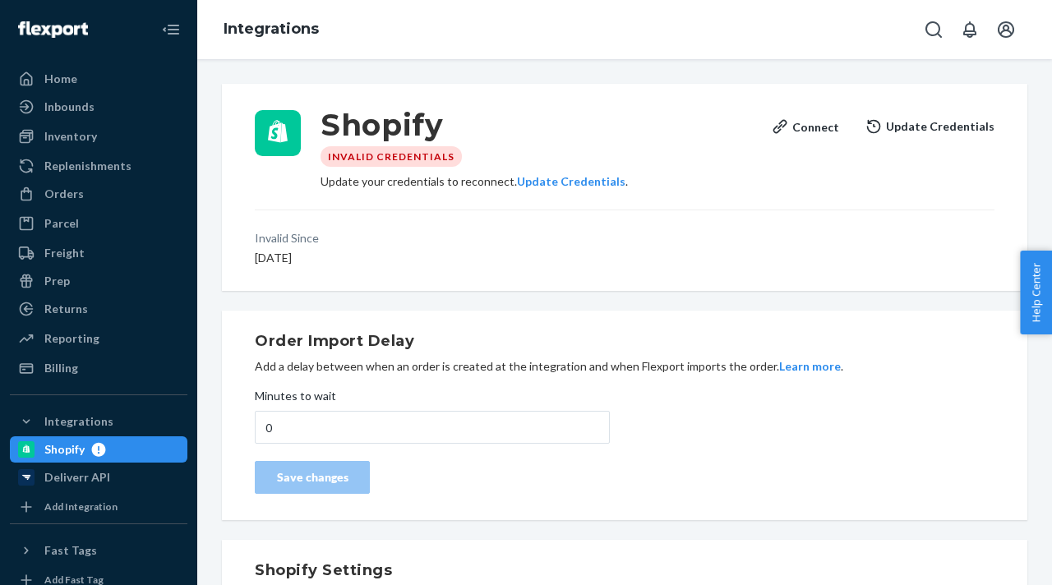
click at [854, 167] on div "Shopify Invalid Credentials Update your credentials to reconnect. Update Creden…" at bounding box center [625, 150] width 740 height 80
click at [823, 124] on div "Connect" at bounding box center [805, 126] width 67 height 17
click at [927, 122] on button "Update Credentials" at bounding box center [929, 126] width 129 height 33
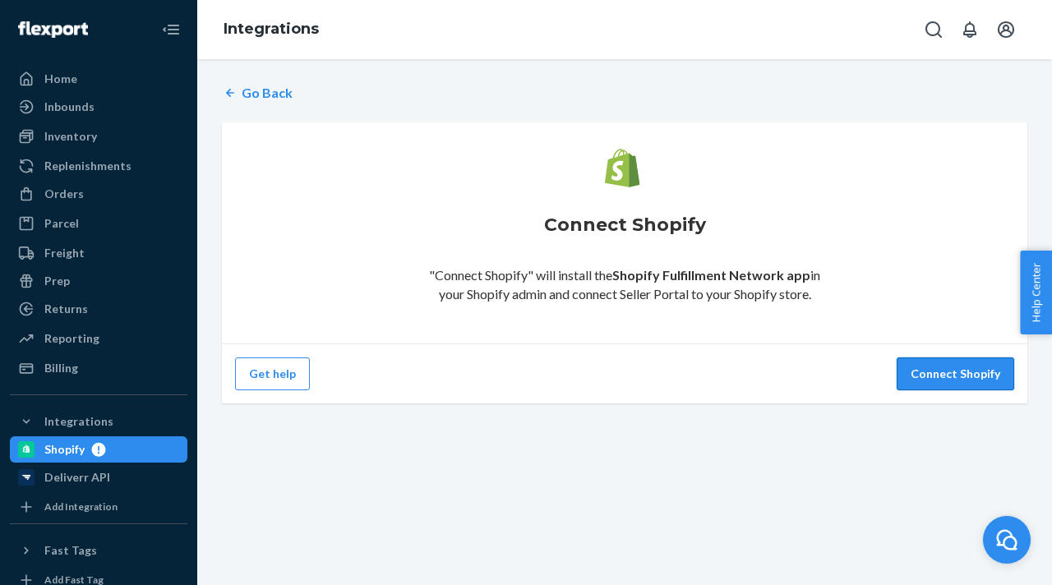
click at [935, 375] on button "Connect Shopify" at bounding box center [956, 373] width 118 height 33
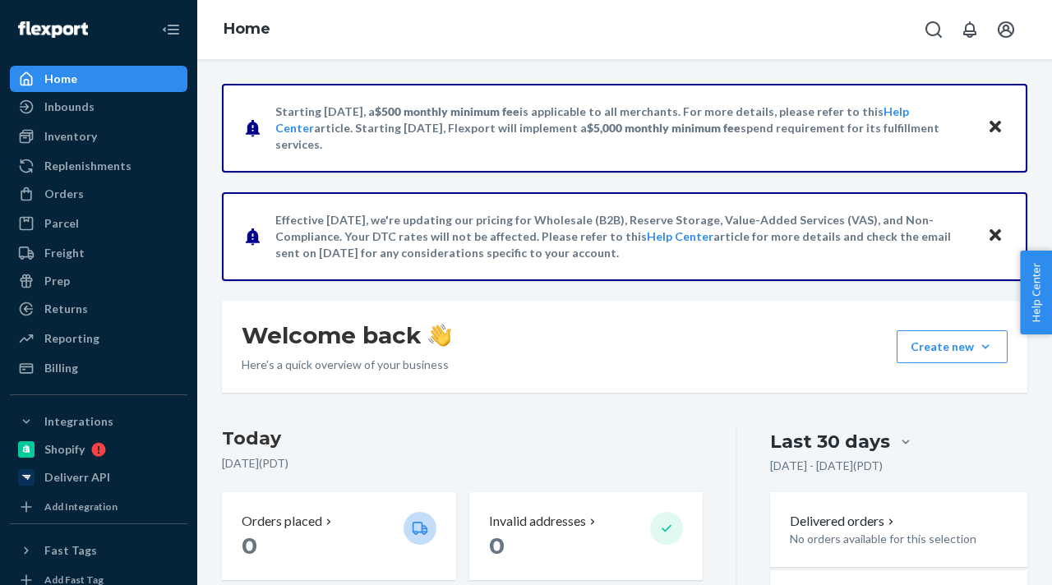
click at [509, 150] on div "Starting [DATE], a $500 monthly minimum fee is applicable to all merchants. For…" at bounding box center [624, 128] width 805 height 89
click at [907, 119] on link "Help Center" at bounding box center [592, 119] width 634 height 30
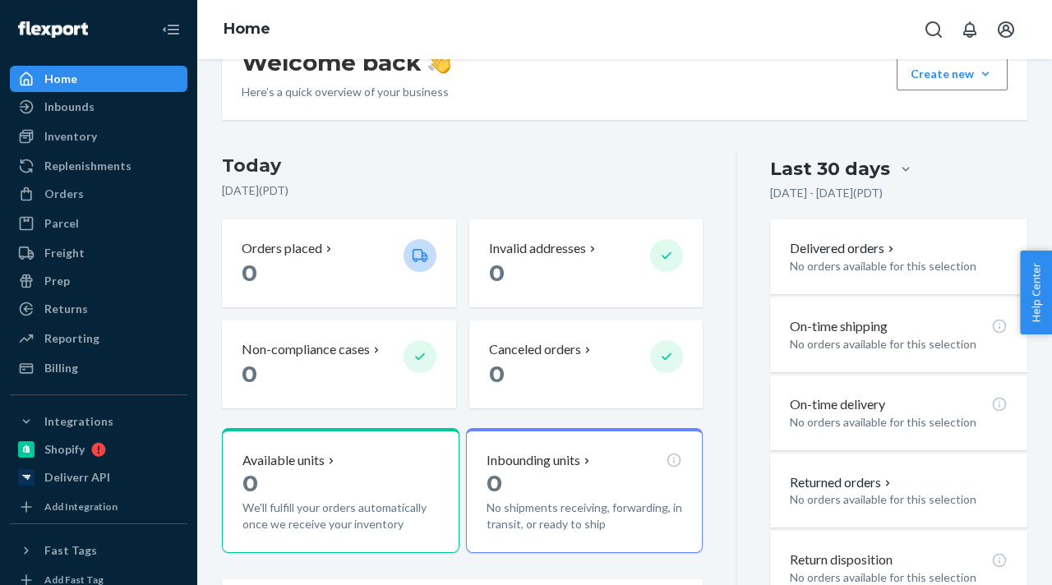
scroll to position [381, 0]
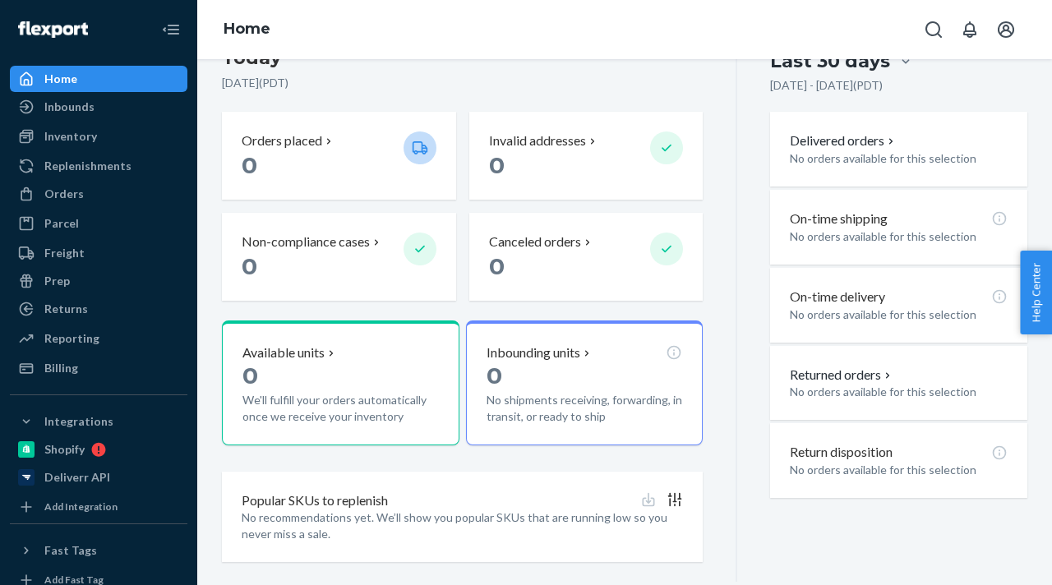
click at [719, 291] on div "[DATE] [DATE] ( PDT ) Orders placed 0 Invalid addresses 0 Non-compliance cases …" at bounding box center [479, 313] width 515 height 537
click at [1041, 300] on span "Help Center" at bounding box center [1036, 293] width 32 height 84
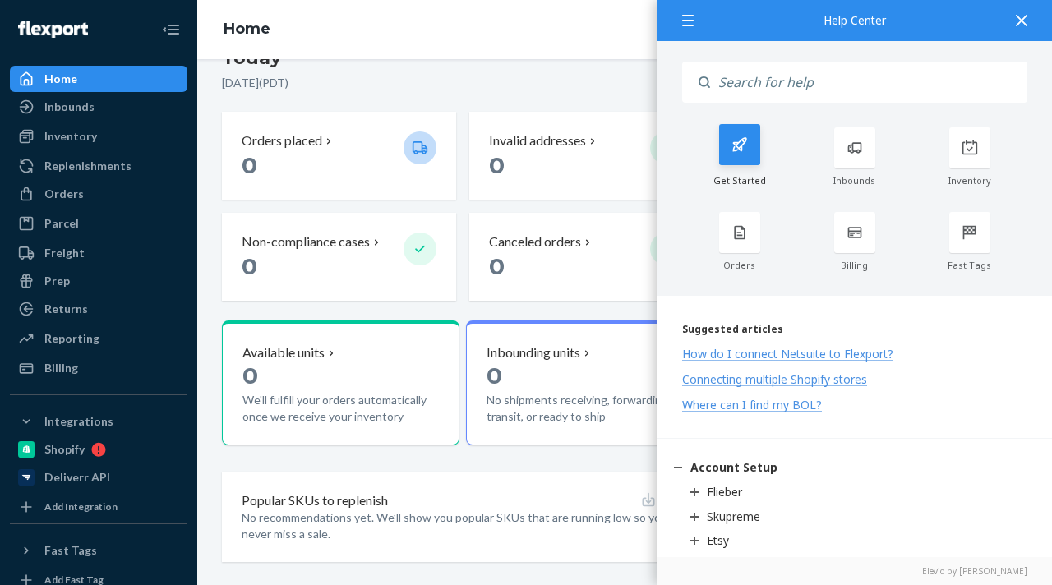
scroll to position [2, 0]
click at [1024, 18] on icon at bounding box center [1022, 21] width 12 height 12
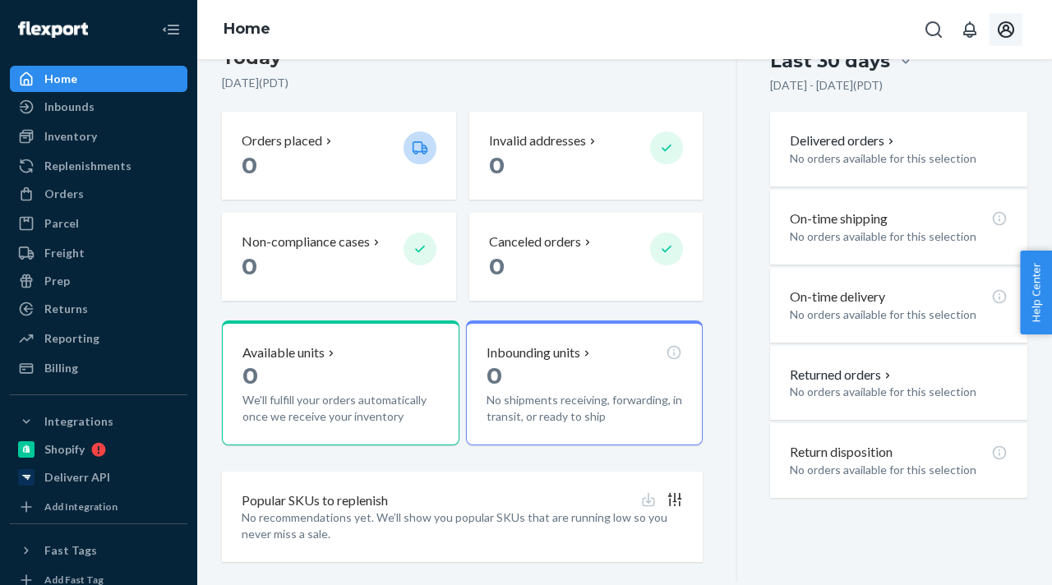
click at [1002, 25] on icon "Open account menu" at bounding box center [1006, 30] width 20 height 20
click at [962, 29] on icon "Open notifications" at bounding box center [970, 30] width 20 height 20
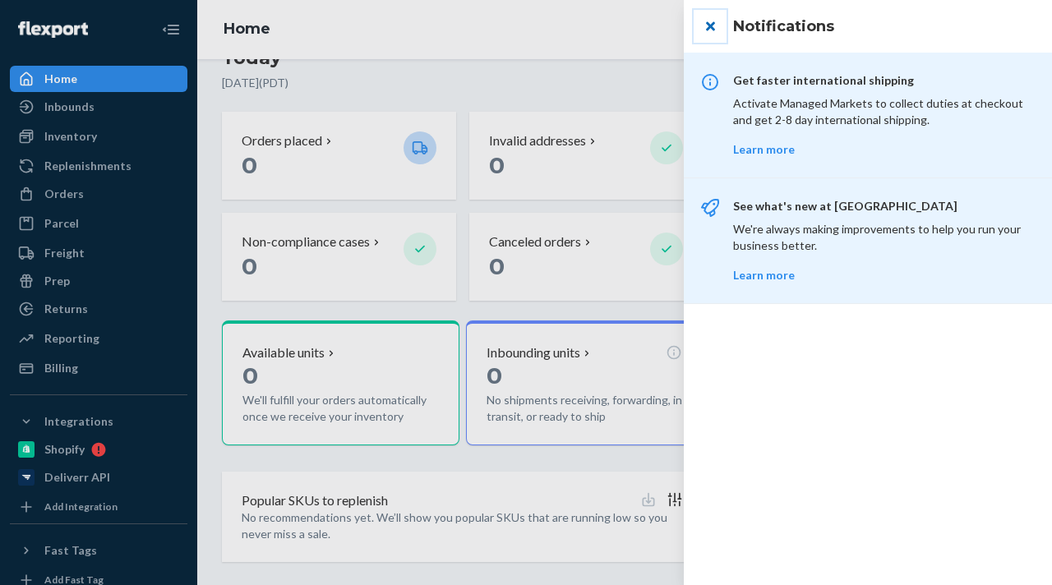
click at [721, 25] on button "close" at bounding box center [710, 26] width 33 height 33
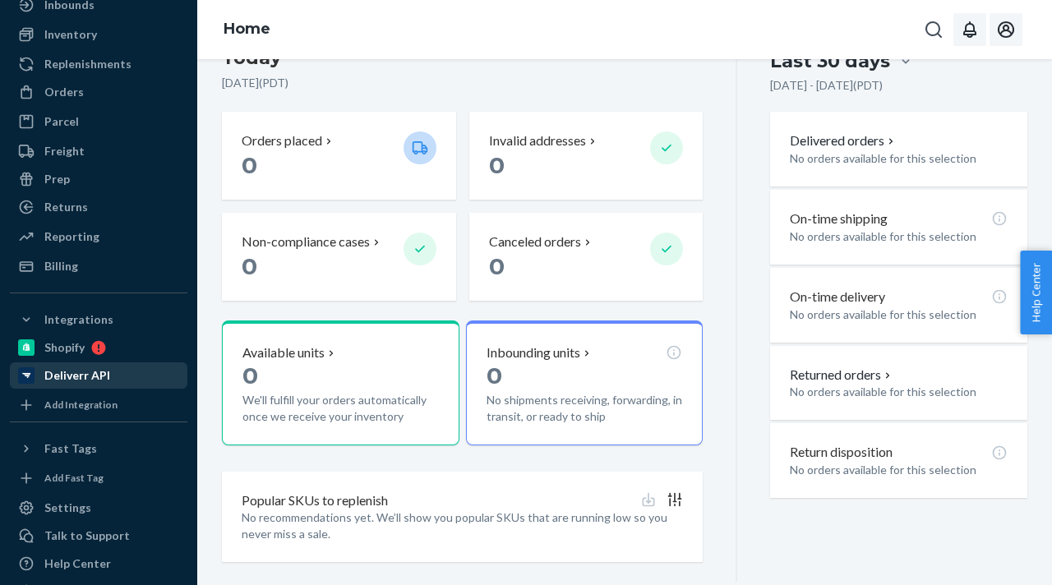
scroll to position [141, 0]
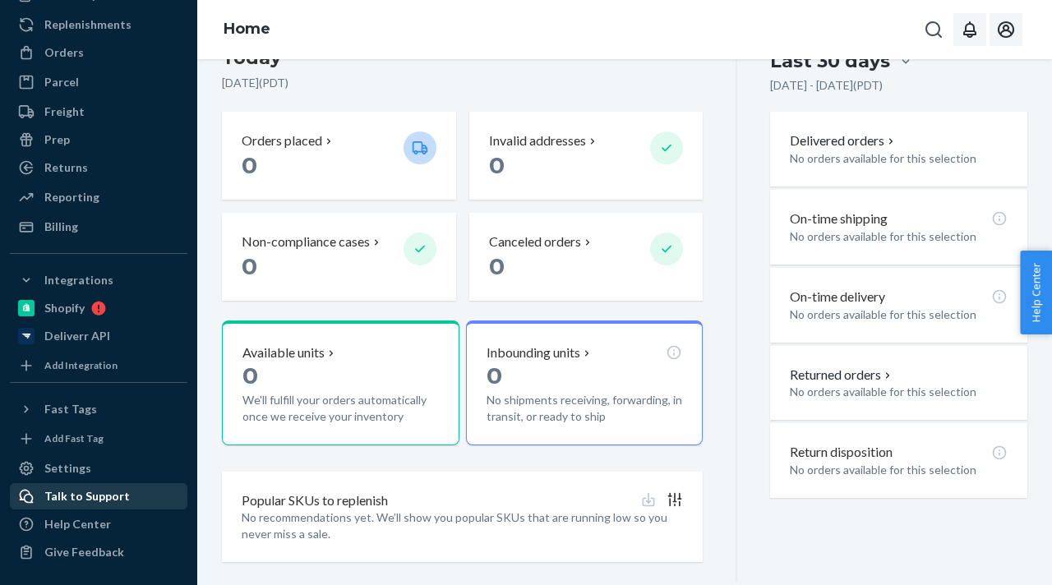
click at [122, 498] on div "Talk to Support" at bounding box center [86, 496] width 85 height 16
click at [739, 156] on div "Last 30 days [DATE] - [DATE] ( PDT ) Delivered orders No orders available for t…" at bounding box center [882, 313] width 290 height 537
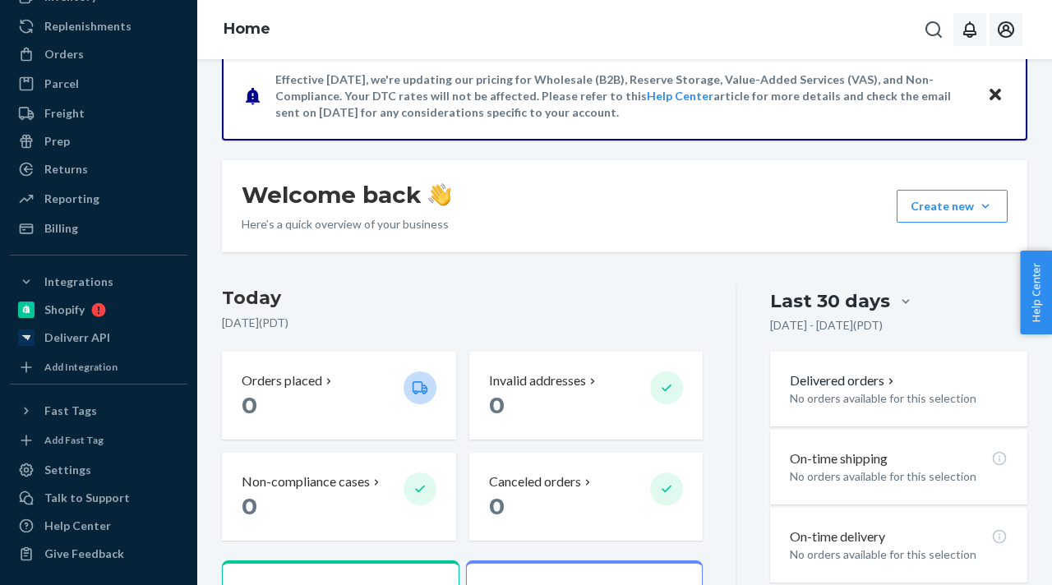
scroll to position [114, 0]
